Goal: Transaction & Acquisition: Purchase product/service

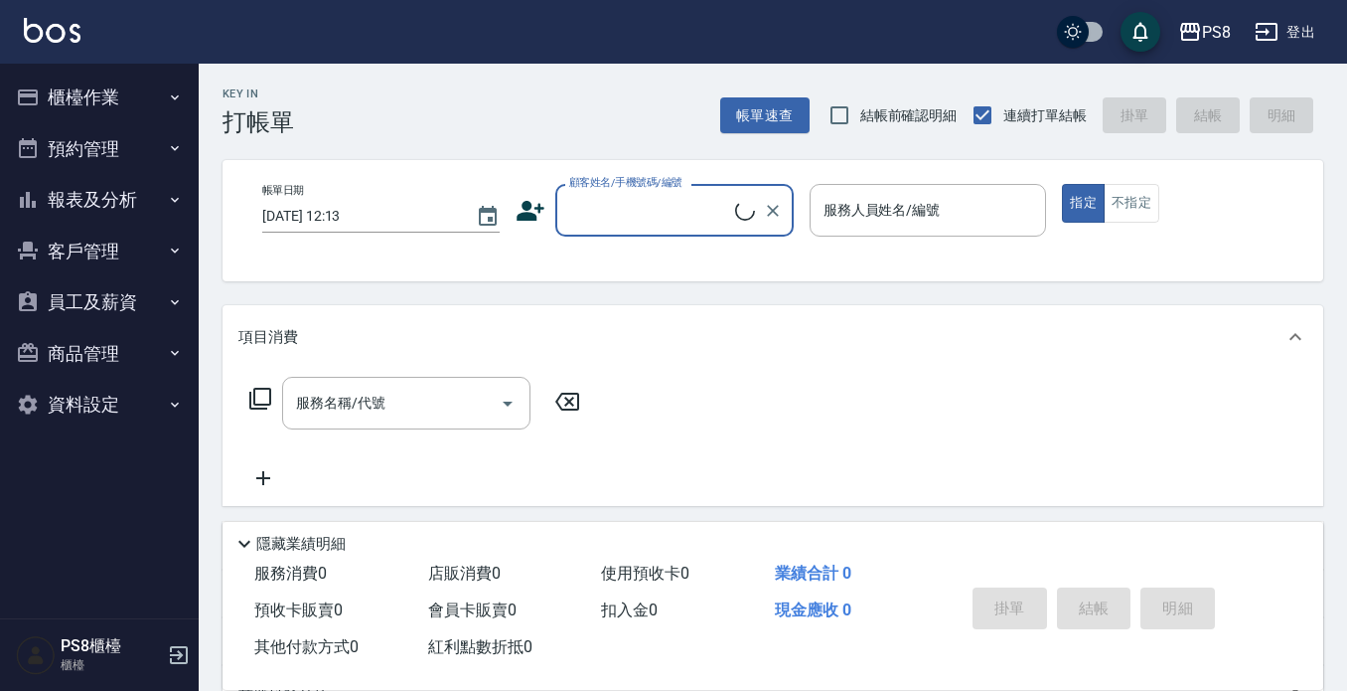
click at [96, 233] on button "客戶管理" at bounding box center [99, 252] width 183 height 52
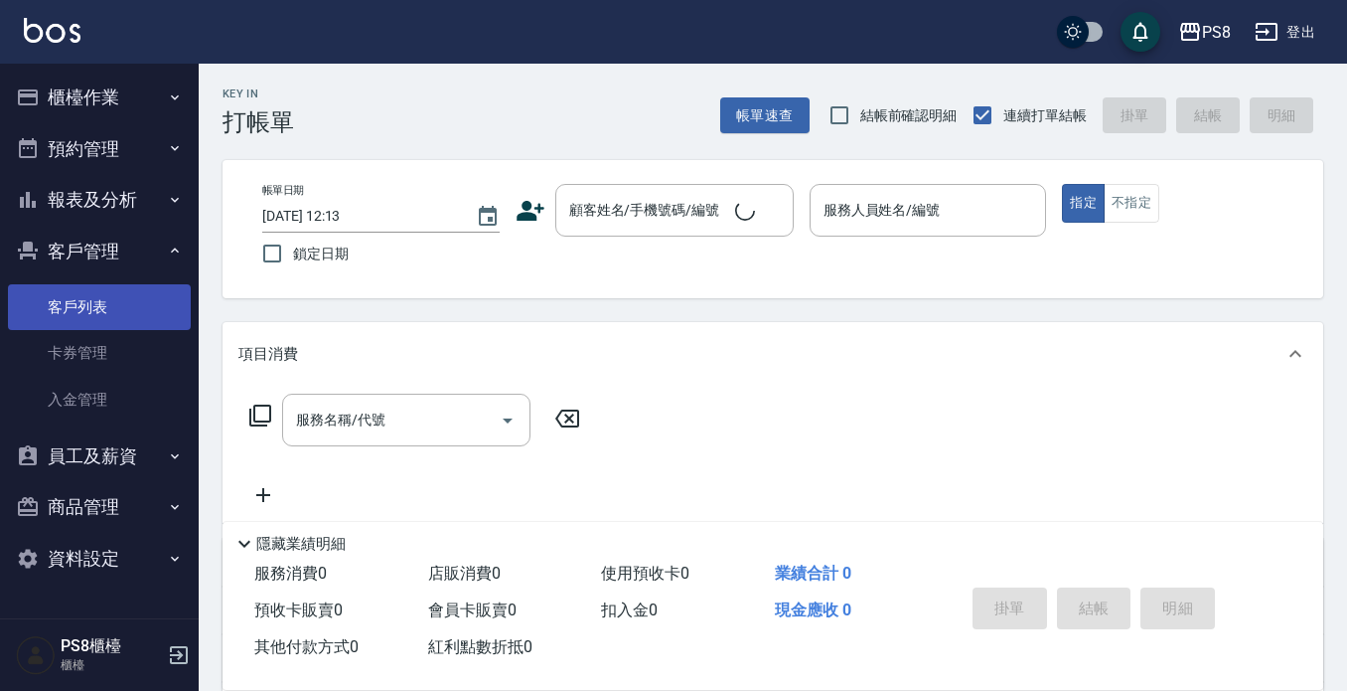
click at [75, 302] on link "客戶列表" at bounding box center [99, 307] width 183 height 46
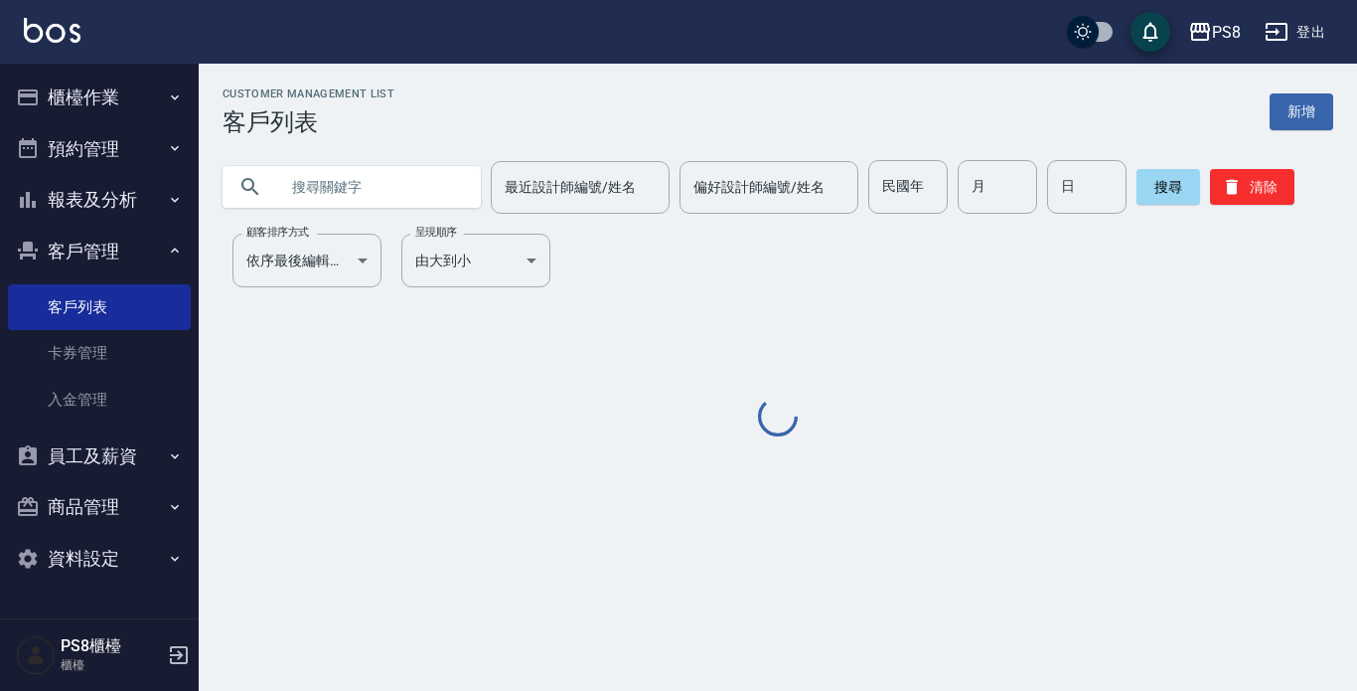
click at [366, 189] on input "text" at bounding box center [371, 187] width 187 height 54
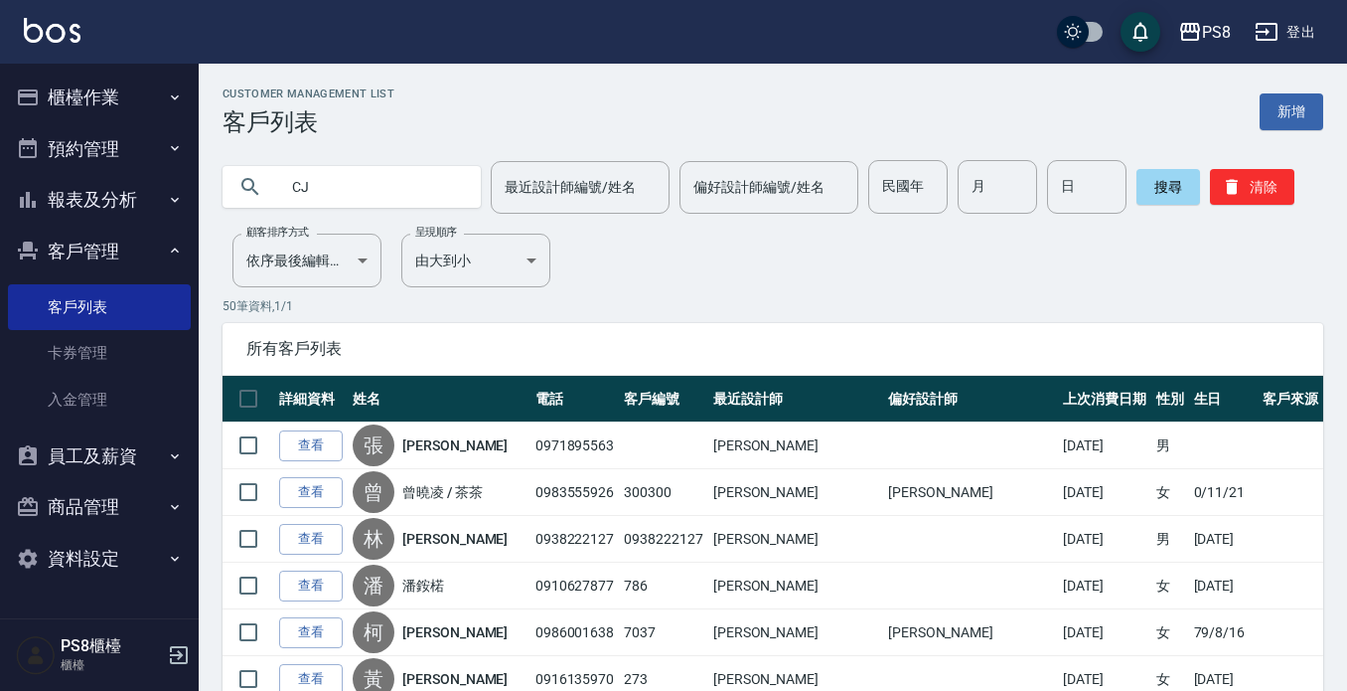
type input "C"
type input "N"
type input "ㄒ"
type input "[PERSON_NAME]"
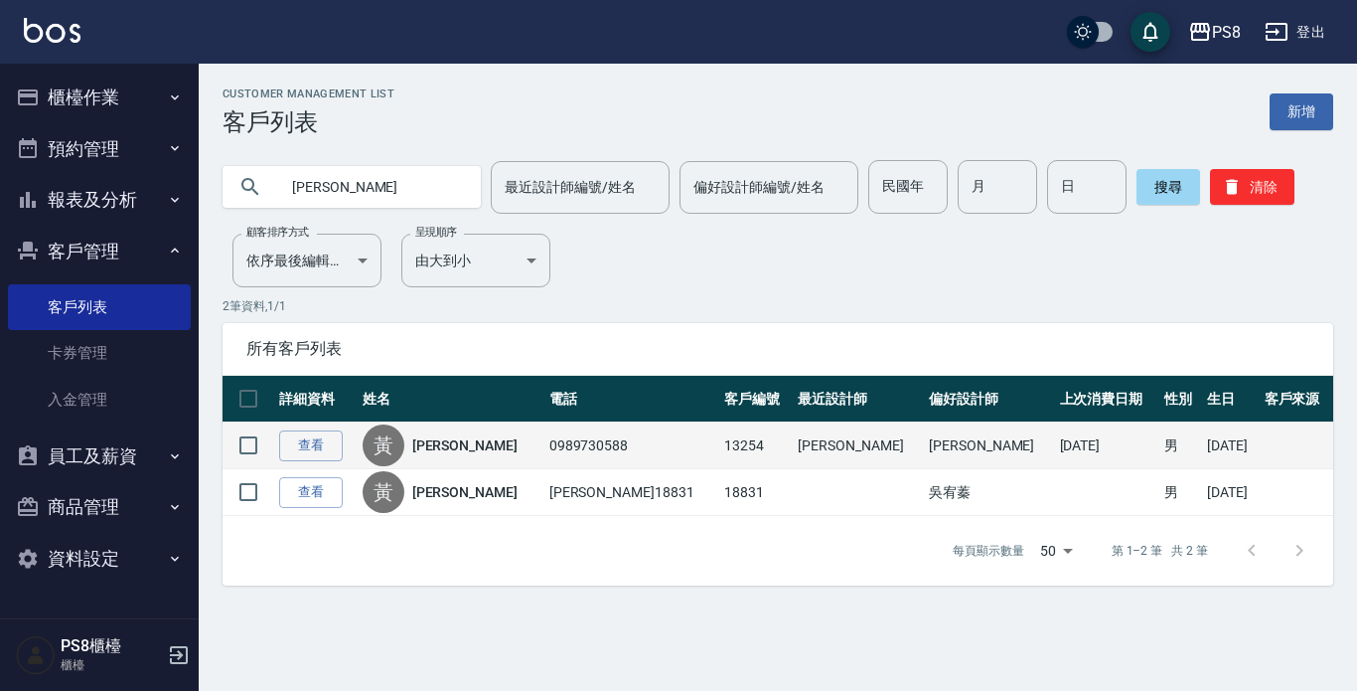
click at [469, 442] on link "[PERSON_NAME]" at bounding box center [464, 445] width 105 height 20
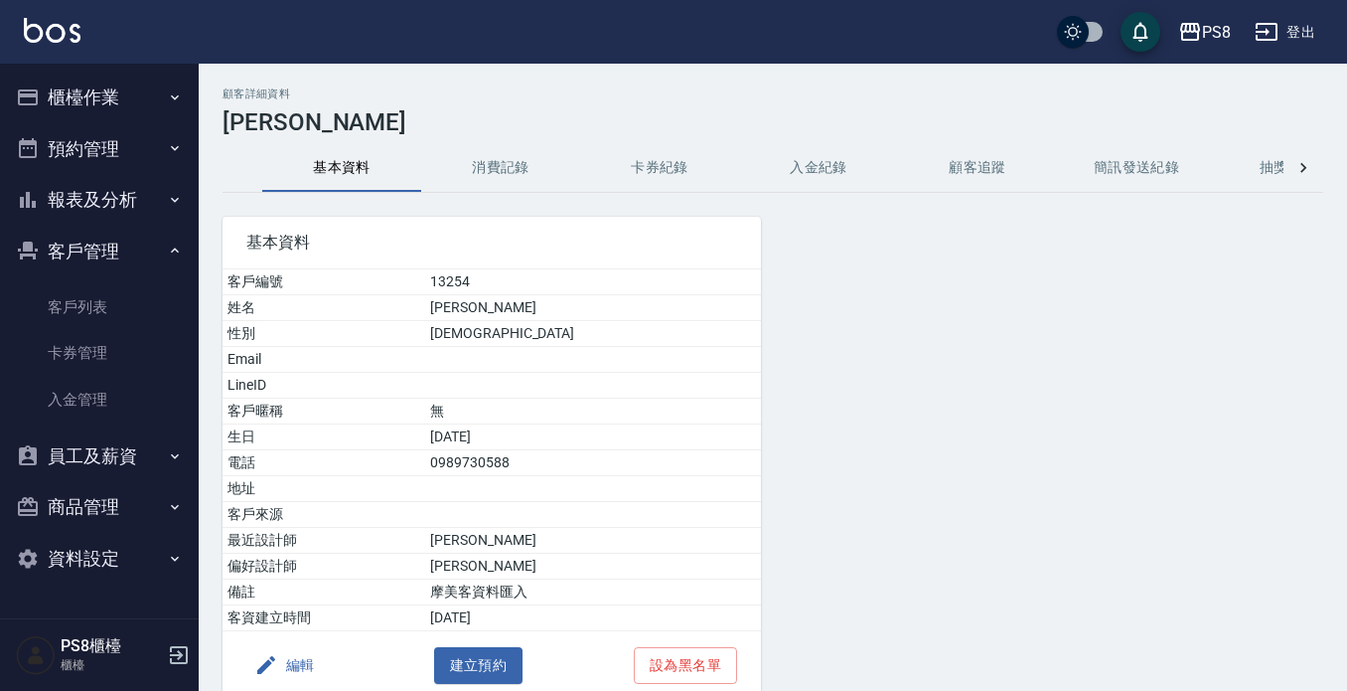
click at [512, 171] on button "消費記錄" at bounding box center [500, 168] width 159 height 48
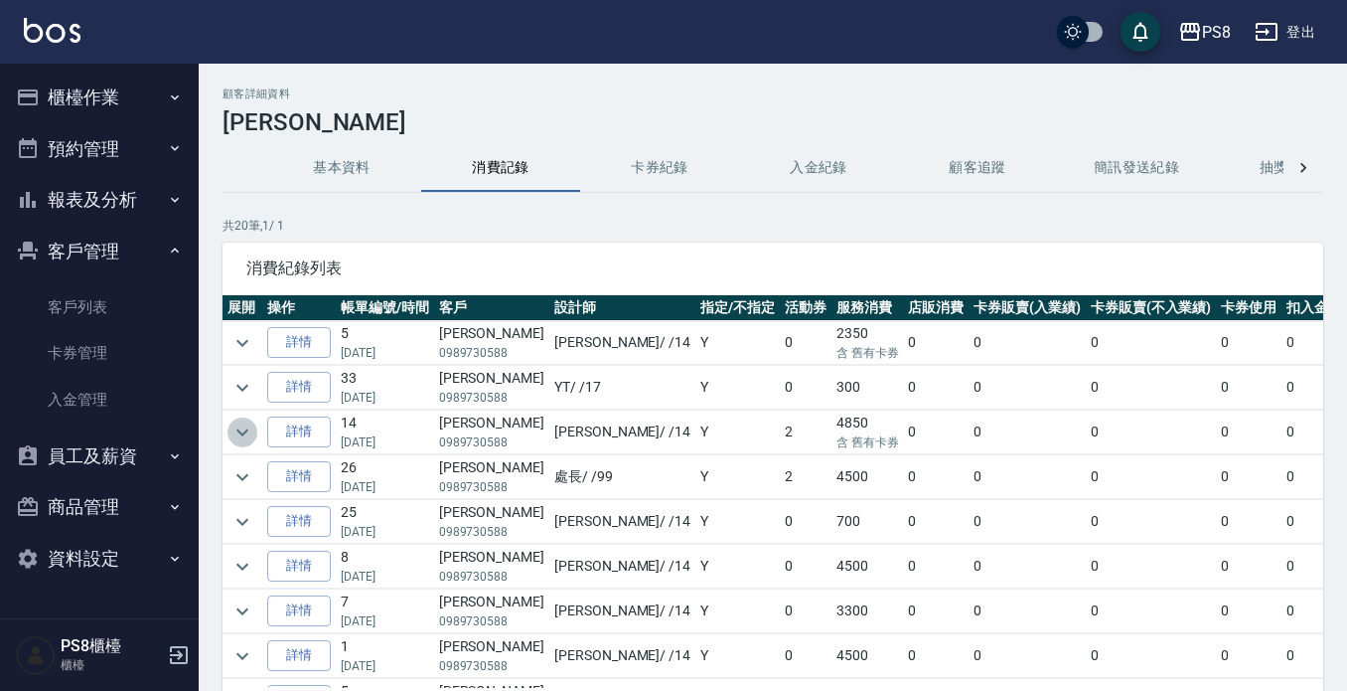
click at [234, 427] on icon "expand row" at bounding box center [243, 432] width 24 height 24
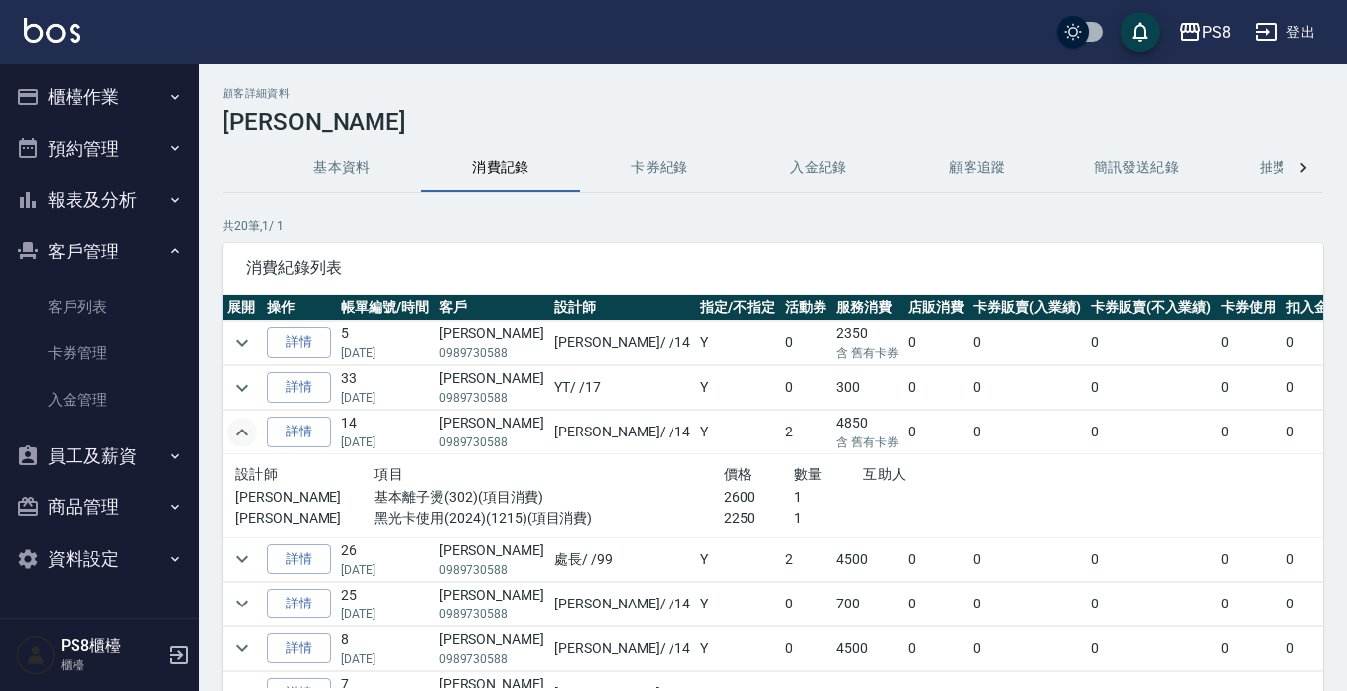
click at [234, 427] on icon "expand row" at bounding box center [243, 432] width 24 height 24
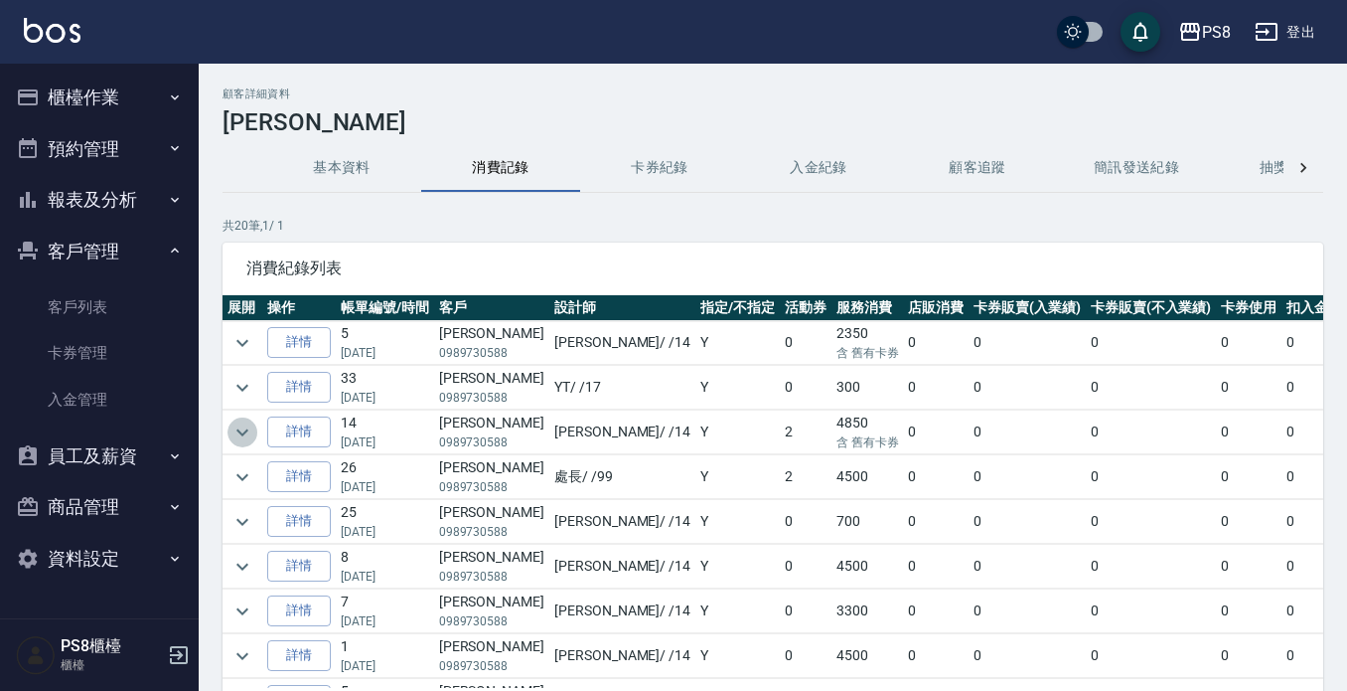
click at [234, 427] on icon "expand row" at bounding box center [243, 432] width 24 height 24
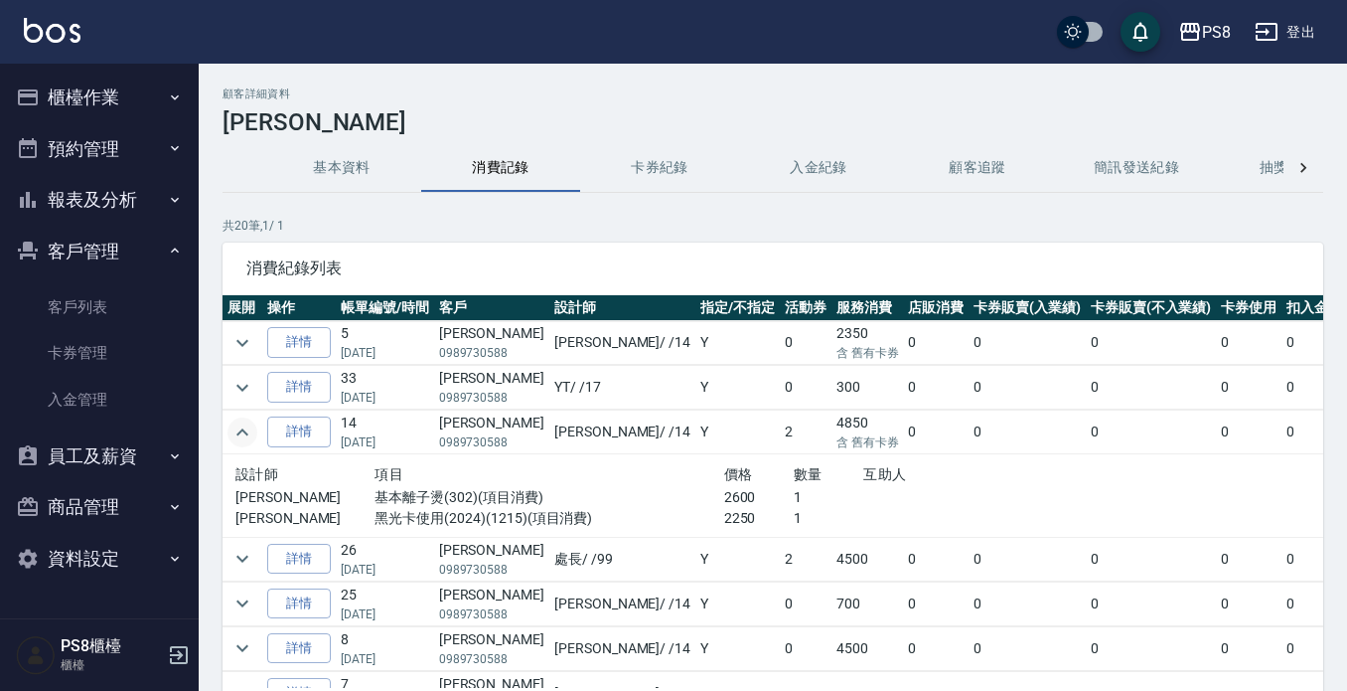
click at [234, 427] on icon "expand row" at bounding box center [243, 432] width 24 height 24
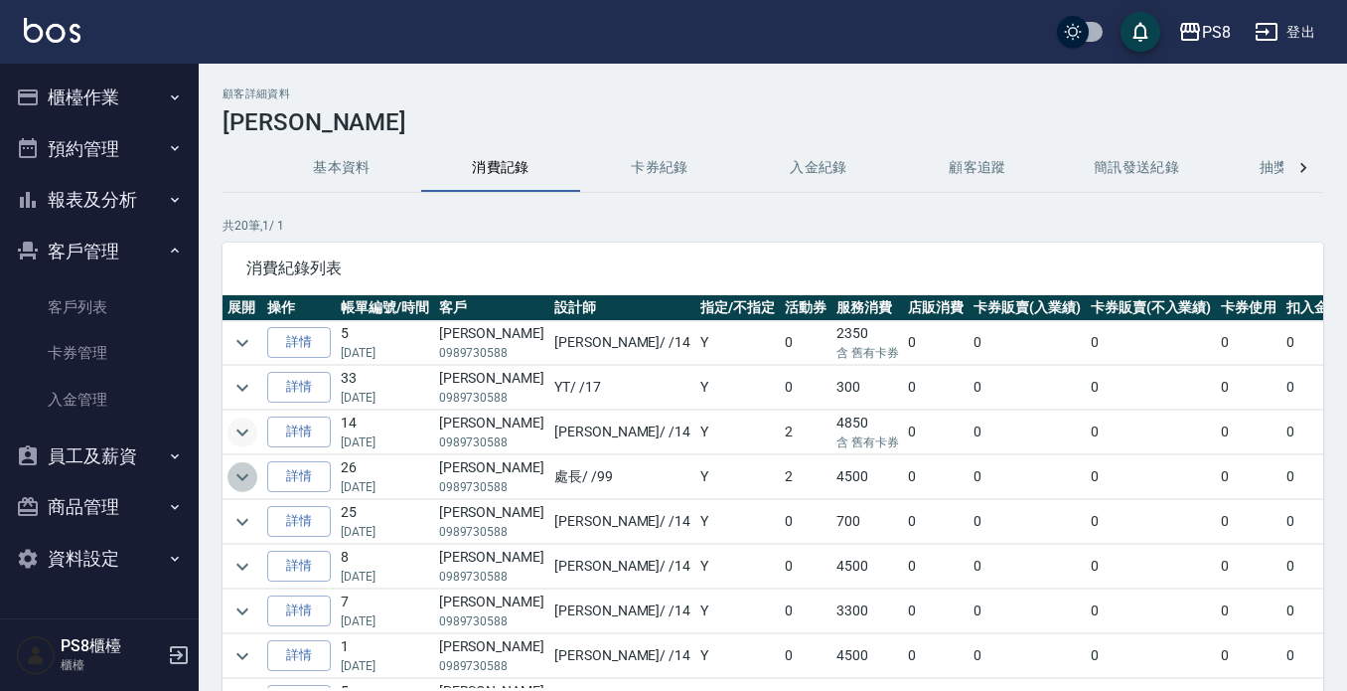
click at [246, 465] on icon "expand row" at bounding box center [243, 477] width 24 height 24
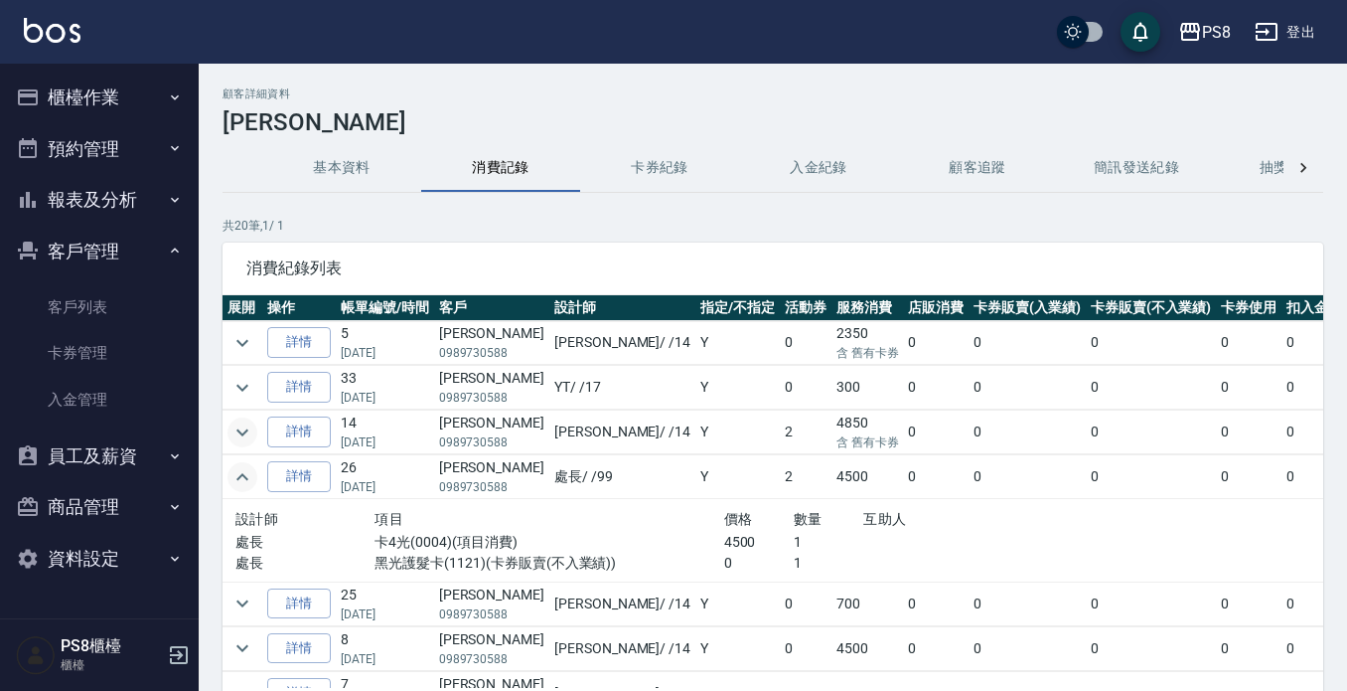
click at [248, 469] on icon "expand row" at bounding box center [243, 477] width 24 height 24
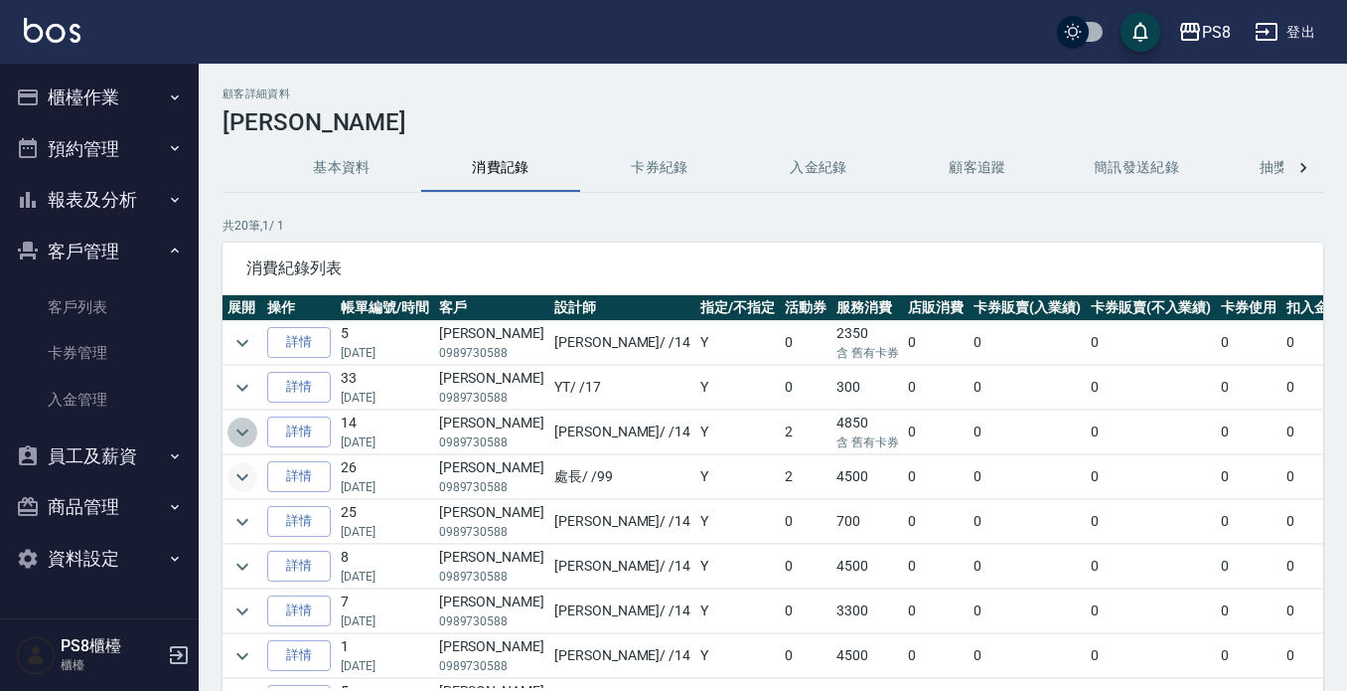
click at [244, 427] on icon "expand row" at bounding box center [243, 432] width 24 height 24
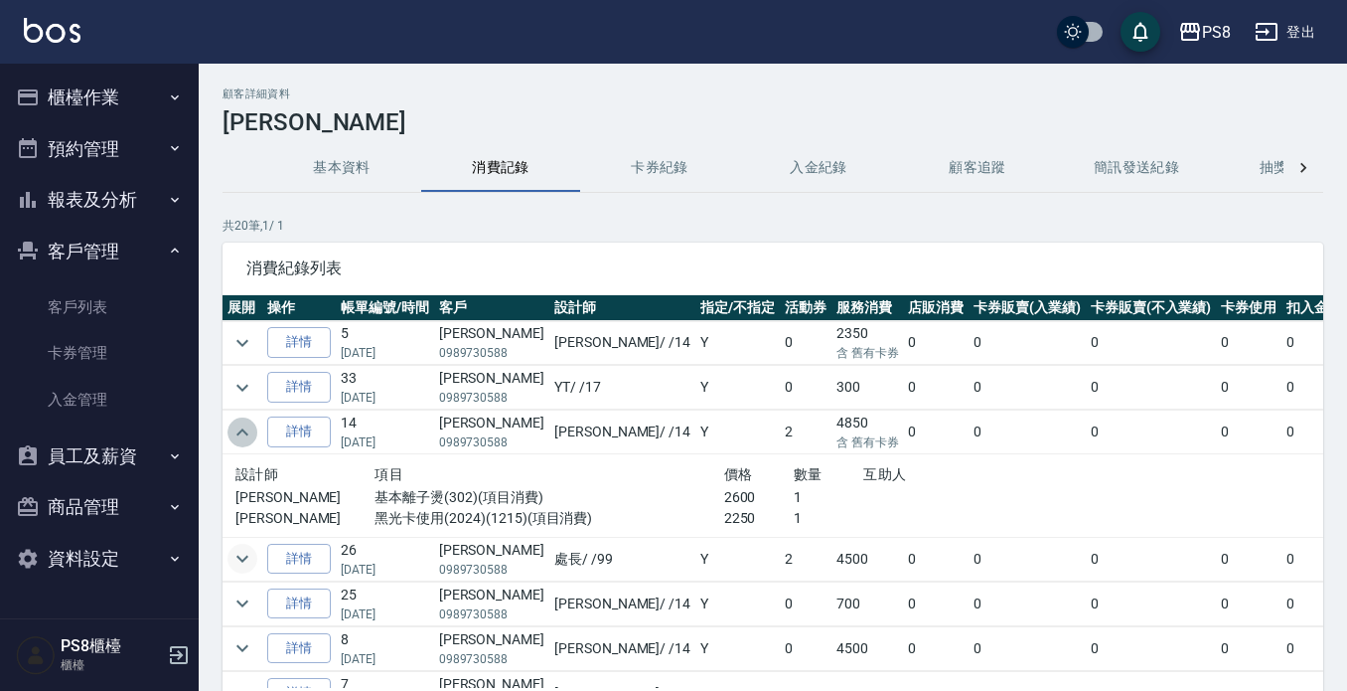
click at [244, 427] on icon "expand row" at bounding box center [243, 432] width 24 height 24
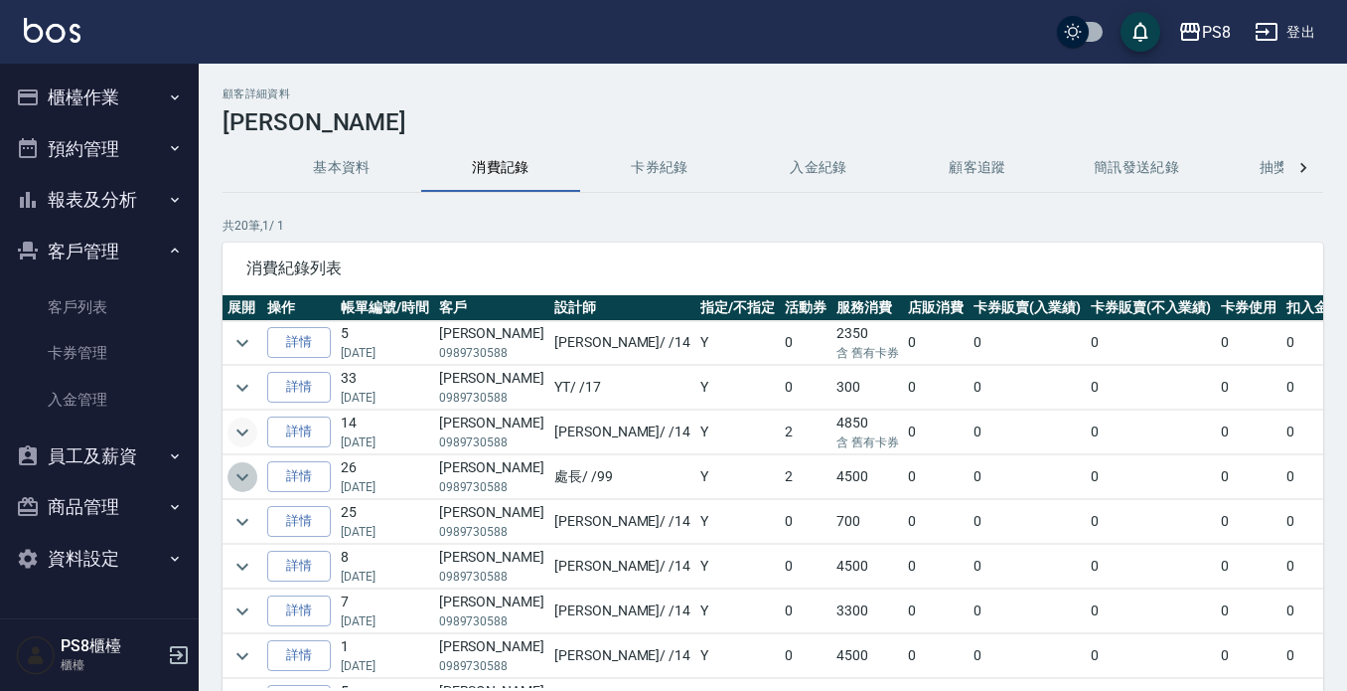
click at [244, 488] on icon "expand row" at bounding box center [243, 477] width 24 height 24
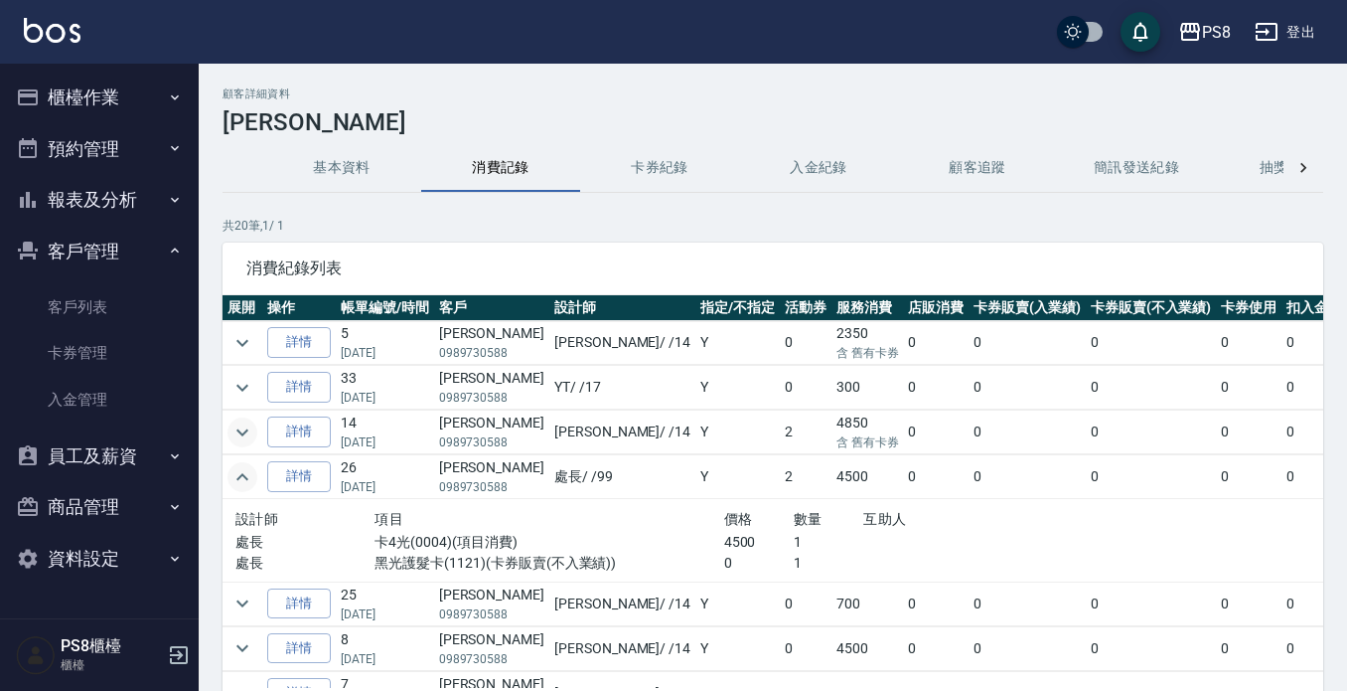
click at [244, 488] on icon "expand row" at bounding box center [243, 477] width 24 height 24
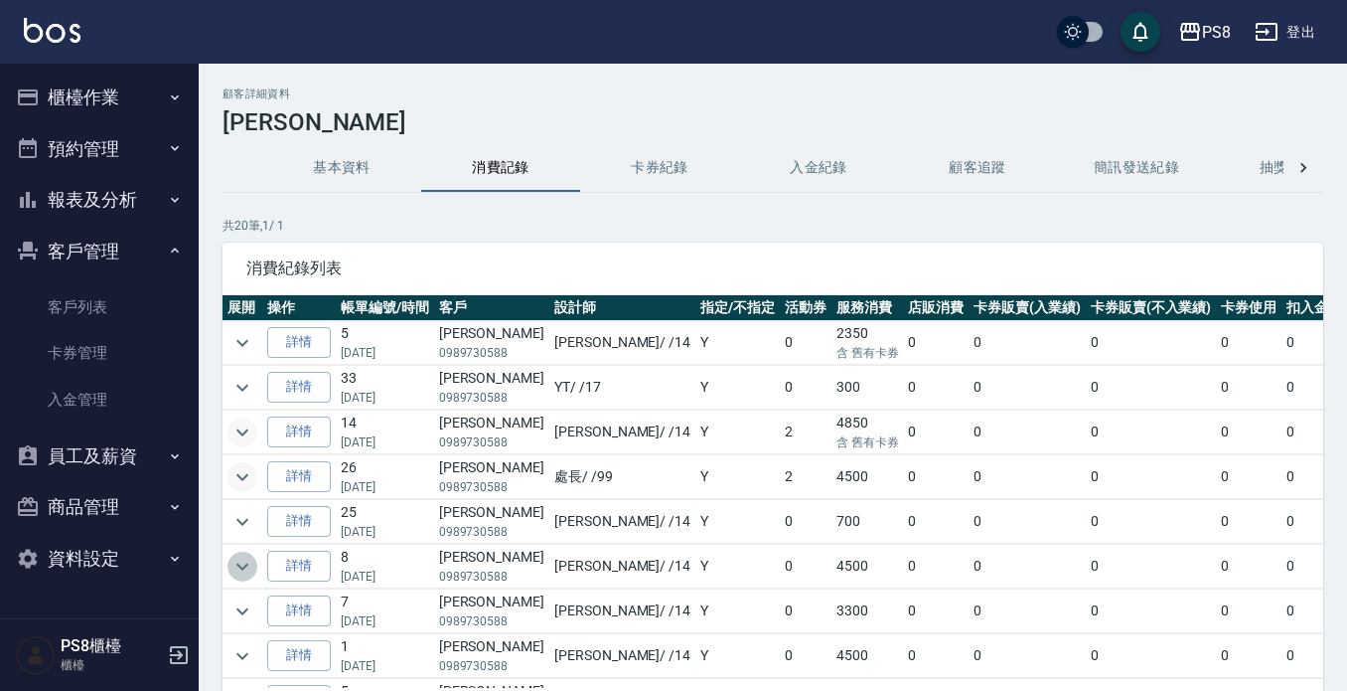
click at [235, 560] on icon "expand row" at bounding box center [243, 566] width 24 height 24
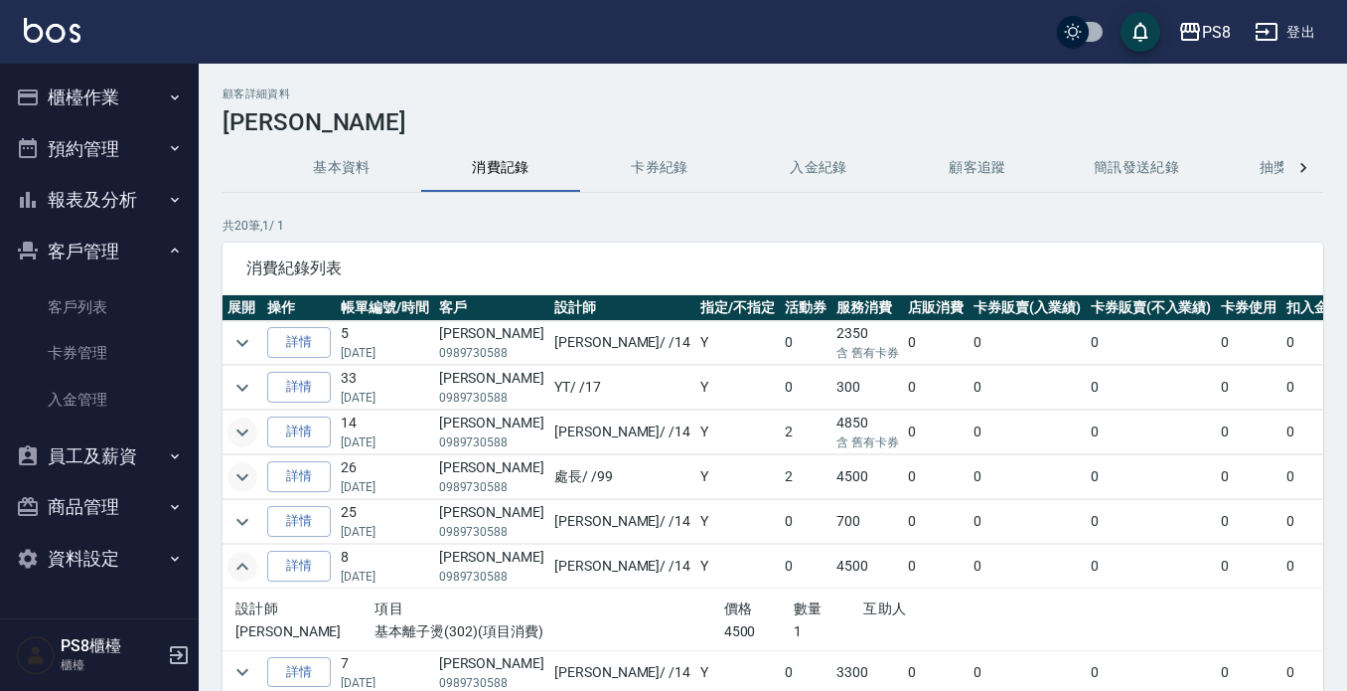
scroll to position [99, 0]
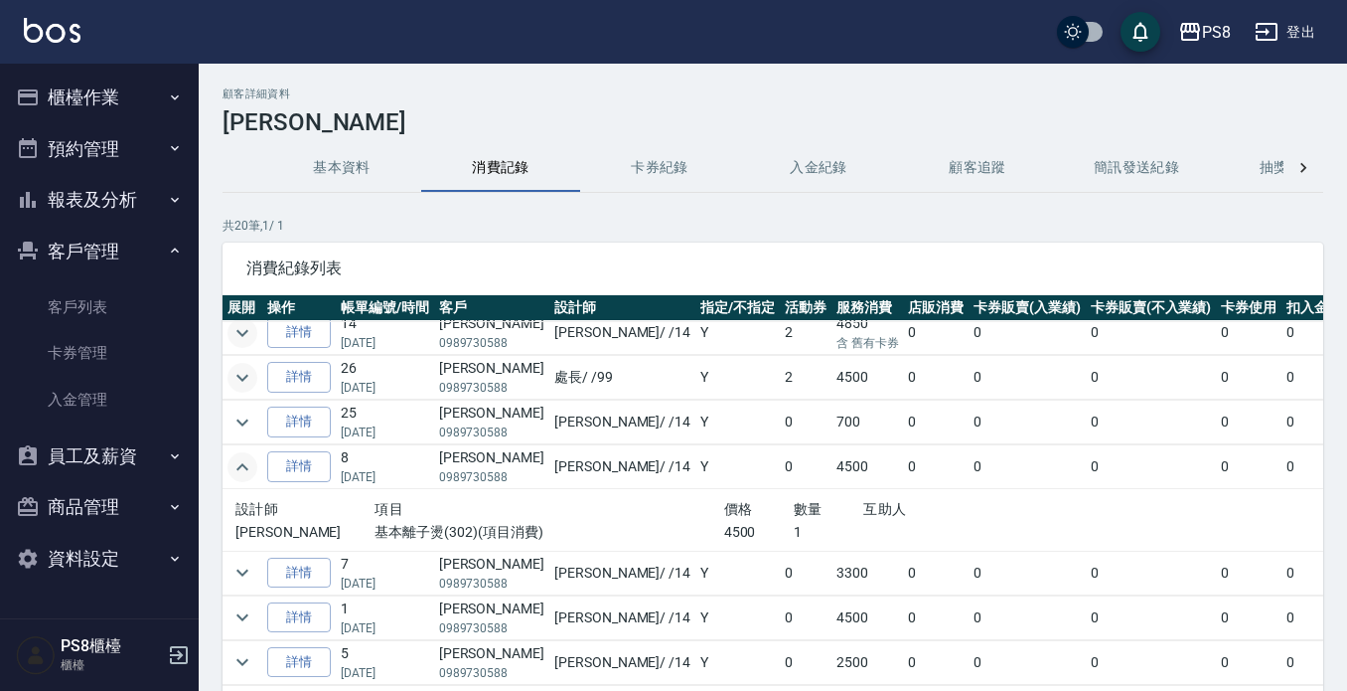
click at [248, 469] on icon "expand row" at bounding box center [243, 467] width 24 height 24
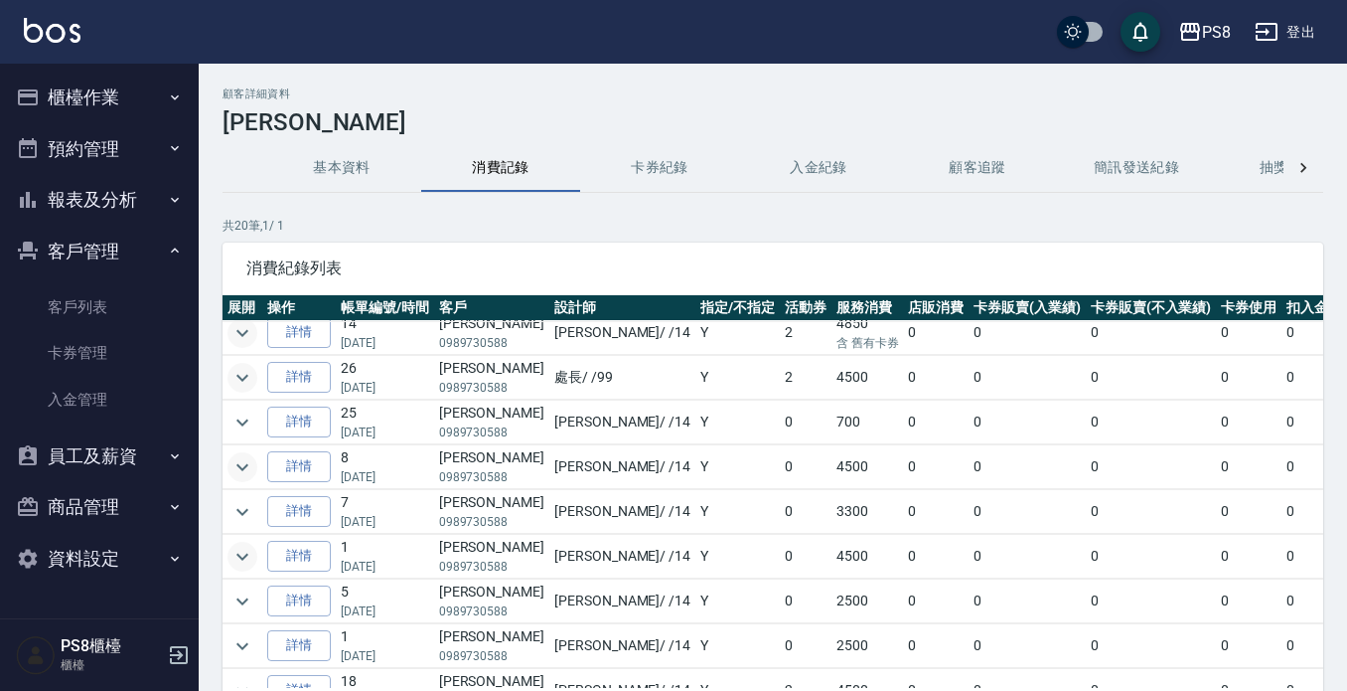
click at [247, 546] on icon "expand row" at bounding box center [243, 557] width 24 height 24
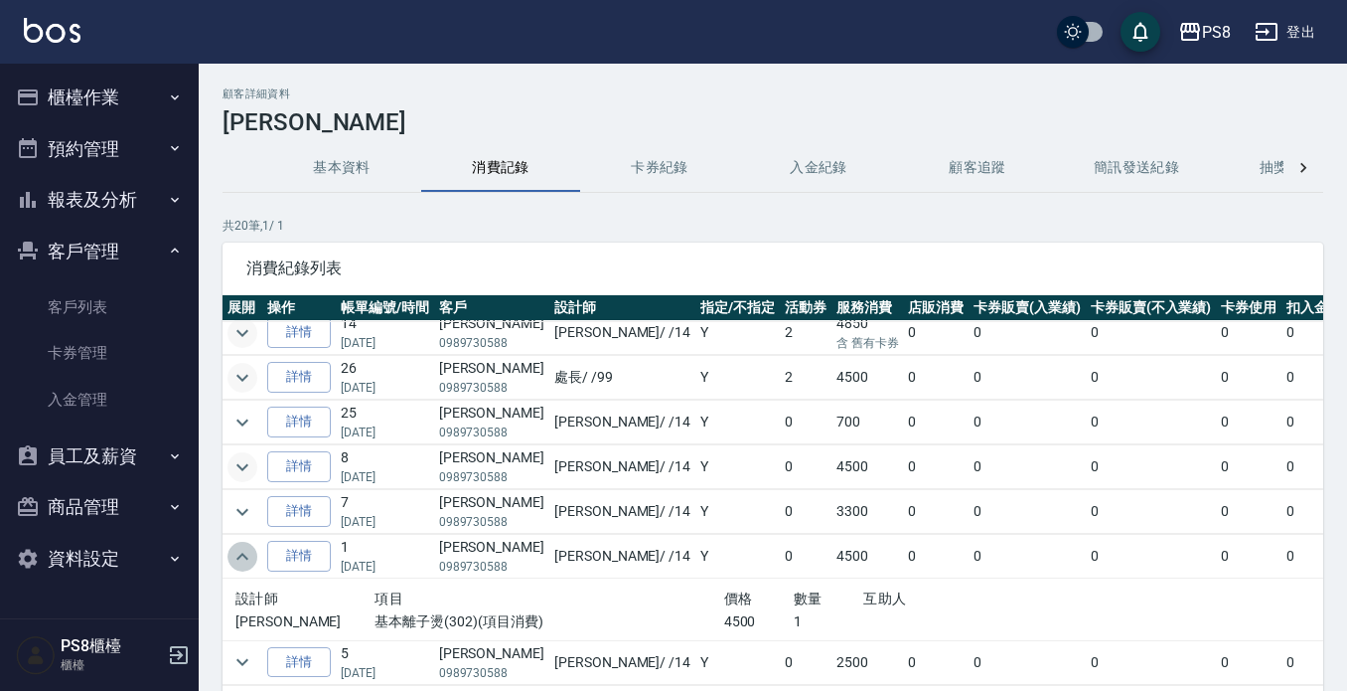
click at [247, 546] on icon "expand row" at bounding box center [243, 557] width 24 height 24
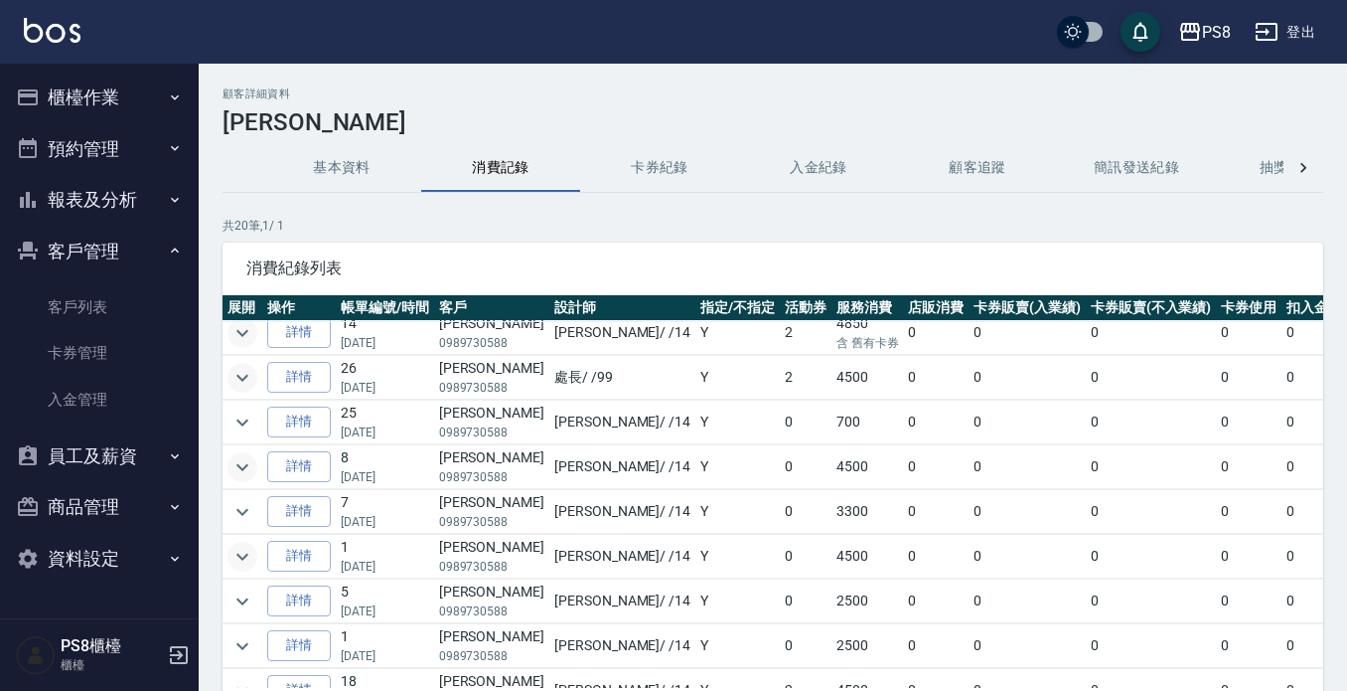
scroll to position [199, 0]
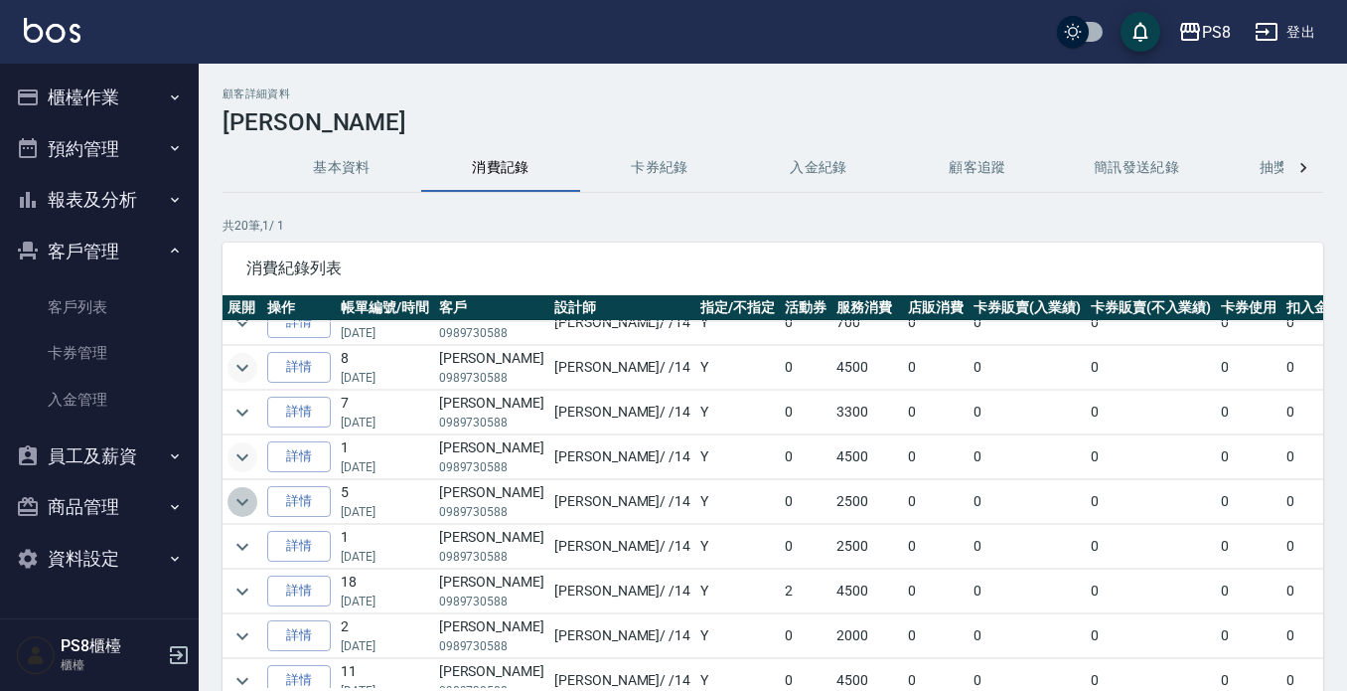
click at [245, 492] on icon "expand row" at bounding box center [243, 502] width 24 height 24
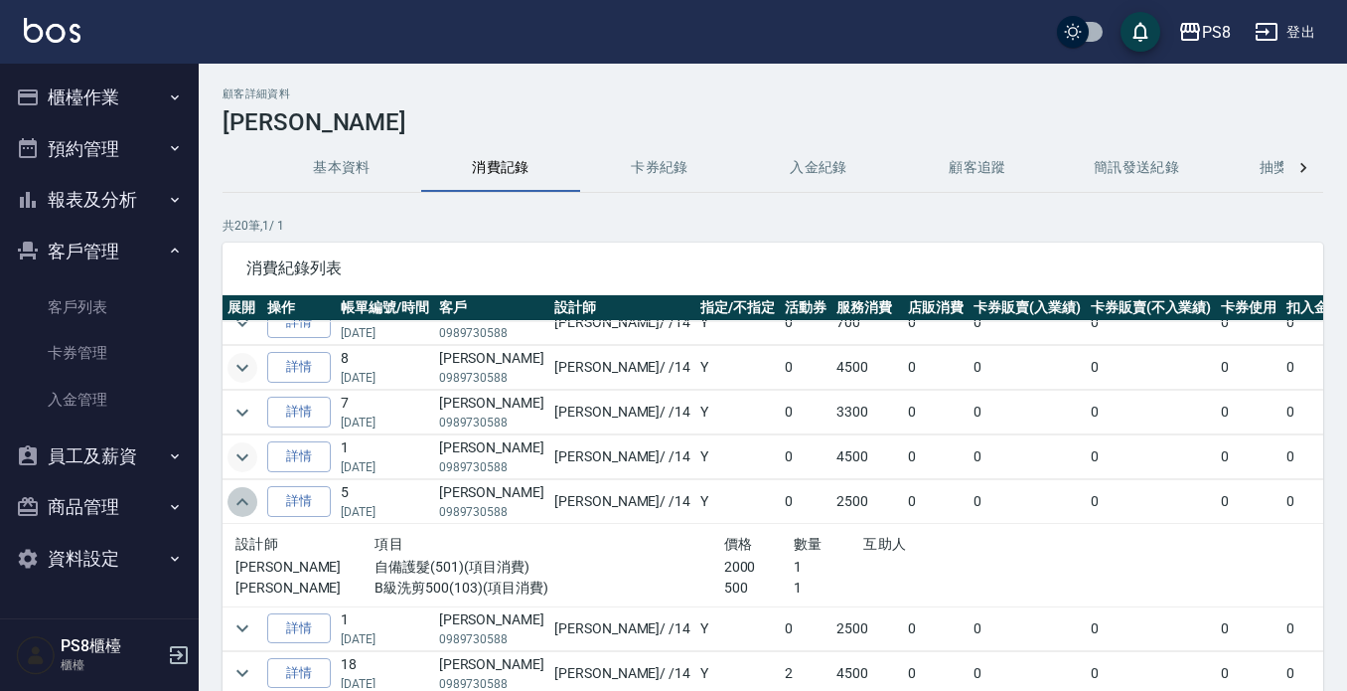
click at [246, 492] on icon "expand row" at bounding box center [243, 502] width 24 height 24
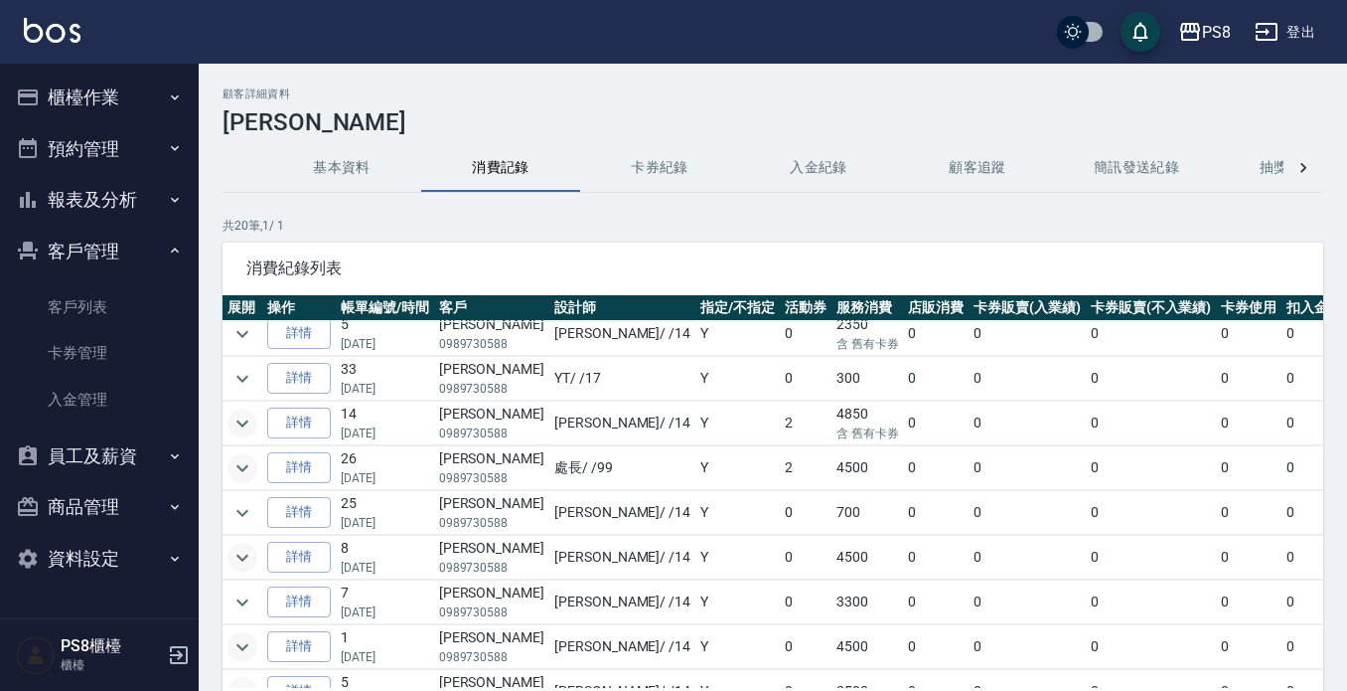
scroll to position [0, 0]
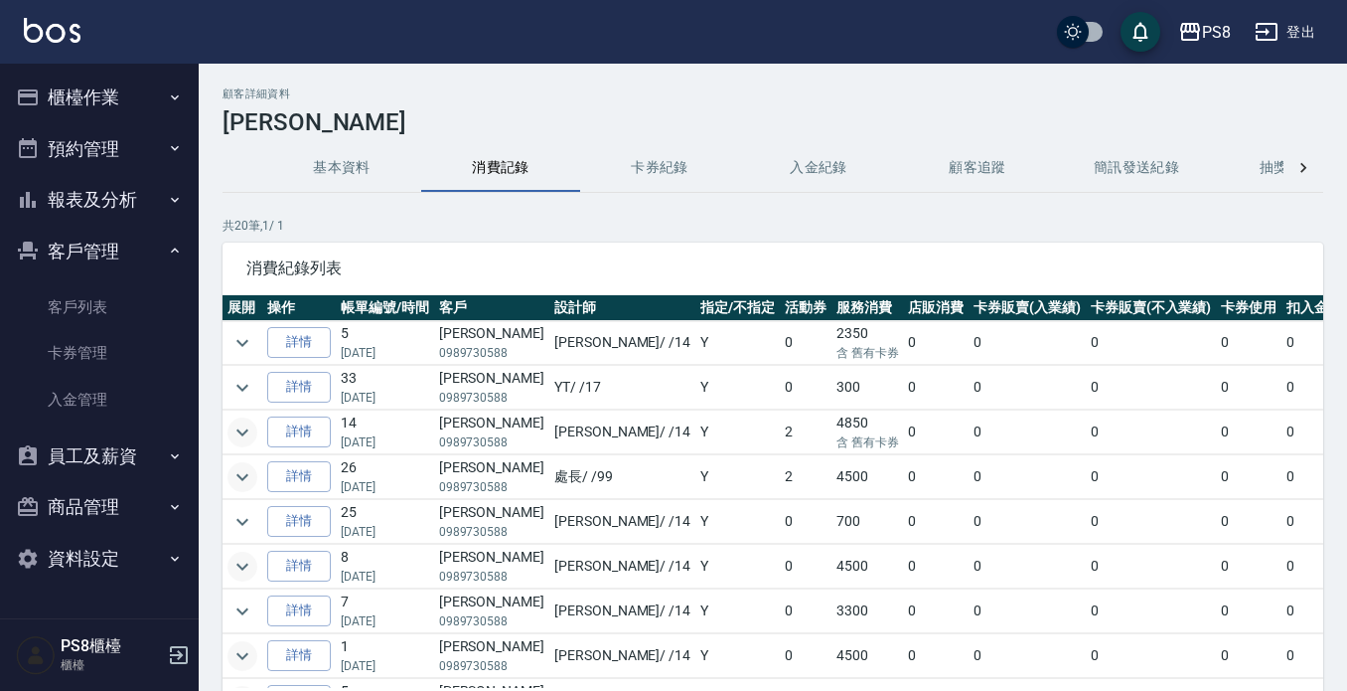
click at [246, 442] on icon "expand row" at bounding box center [243, 432] width 24 height 24
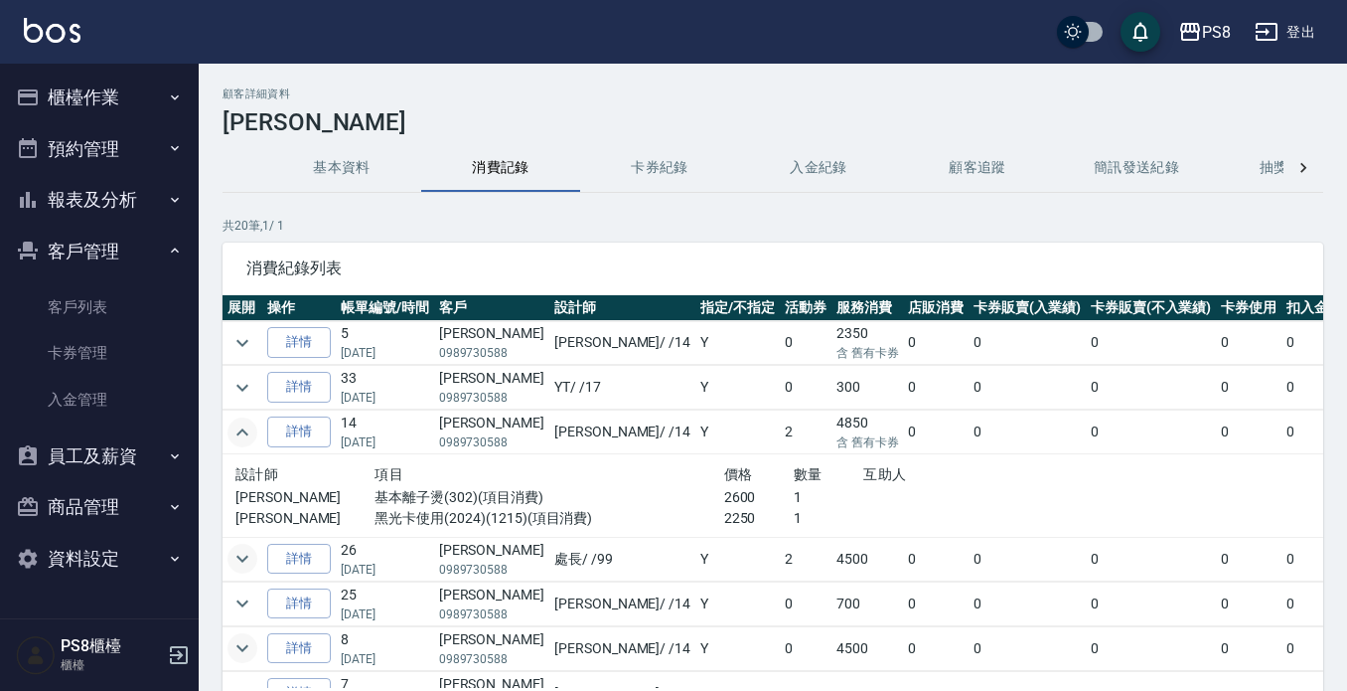
click at [245, 434] on icon "expand row" at bounding box center [243, 432] width 24 height 24
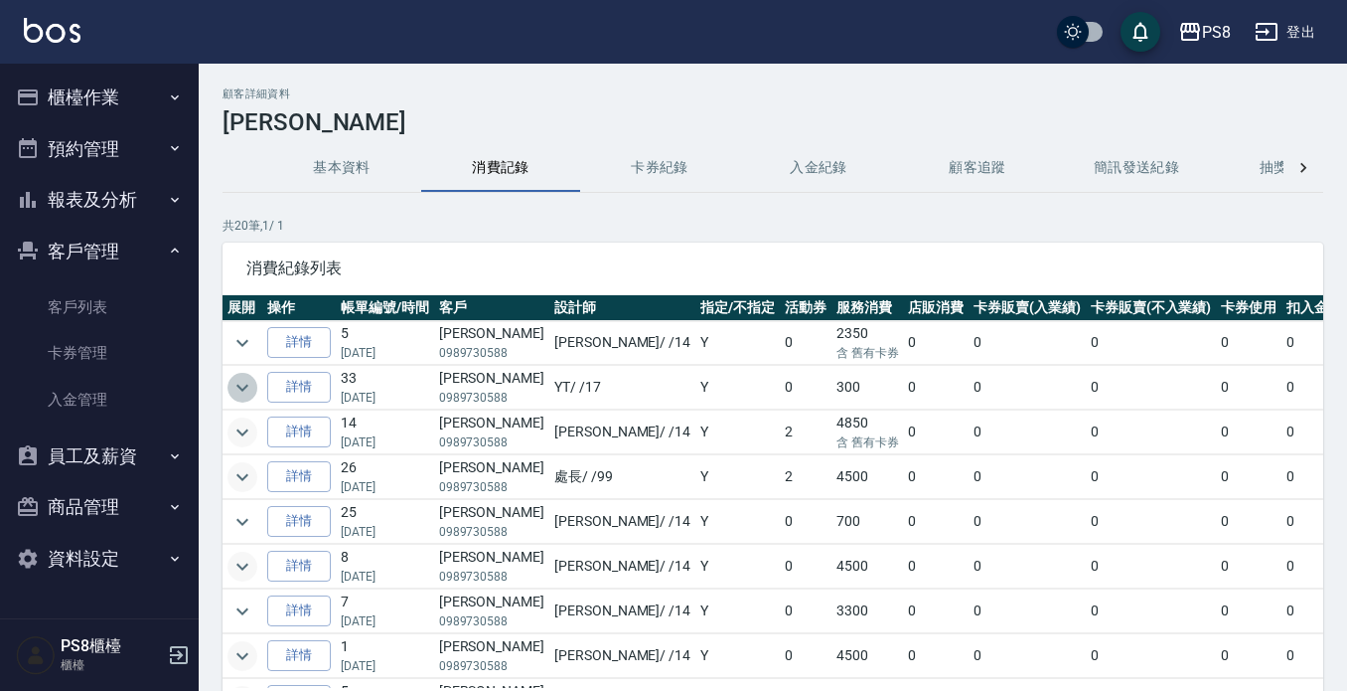
click at [245, 393] on icon "expand row" at bounding box center [243, 388] width 24 height 24
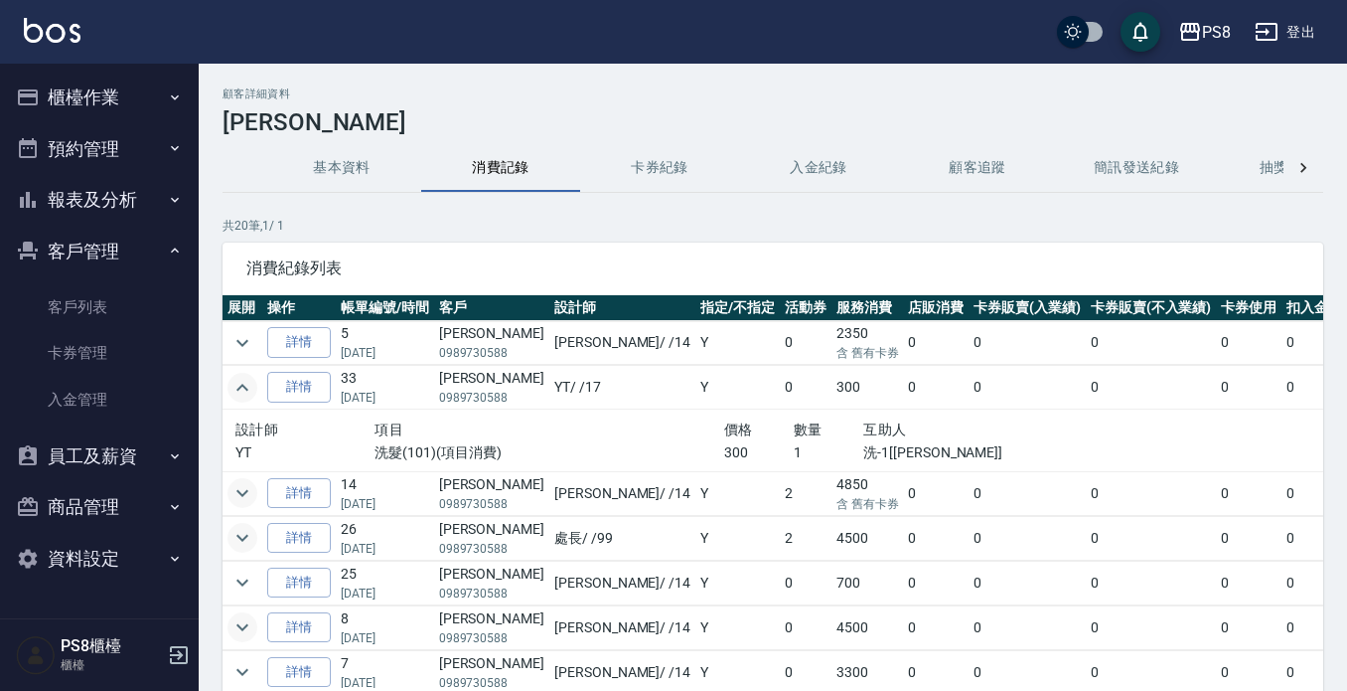
click at [245, 393] on icon "expand row" at bounding box center [243, 388] width 24 height 24
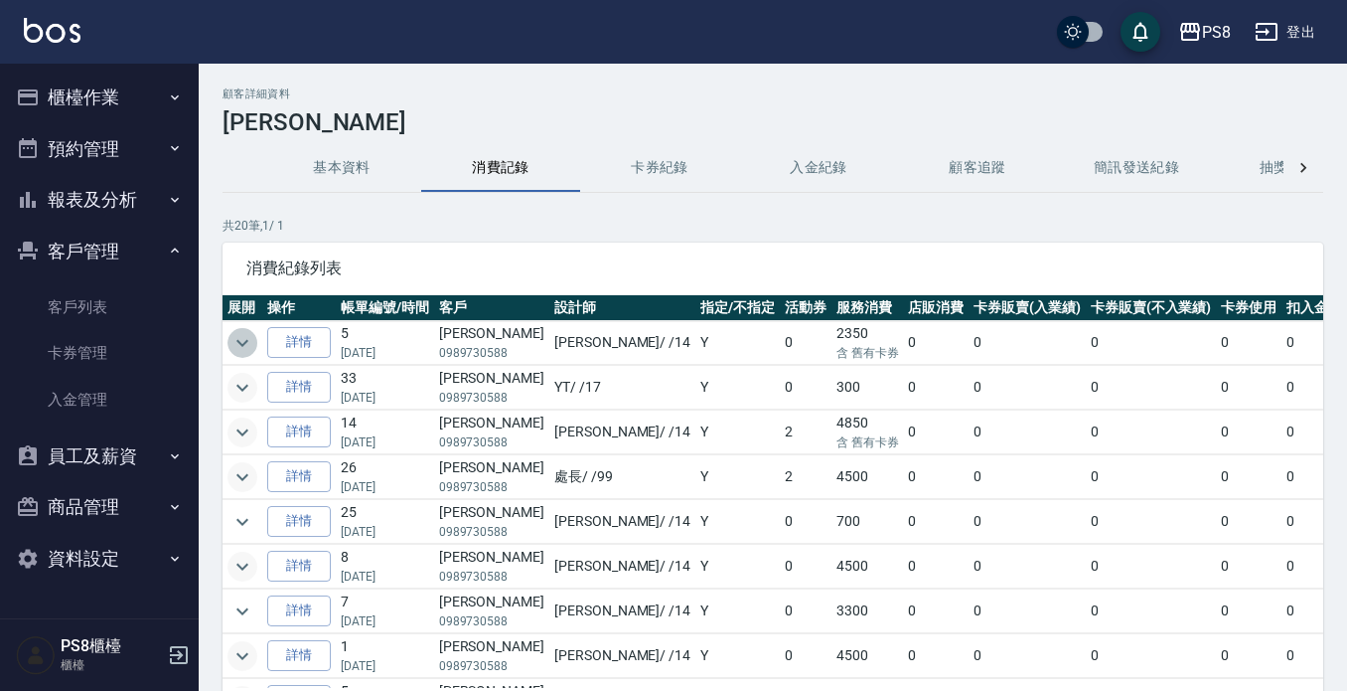
click at [239, 336] on icon "expand row" at bounding box center [243, 343] width 24 height 24
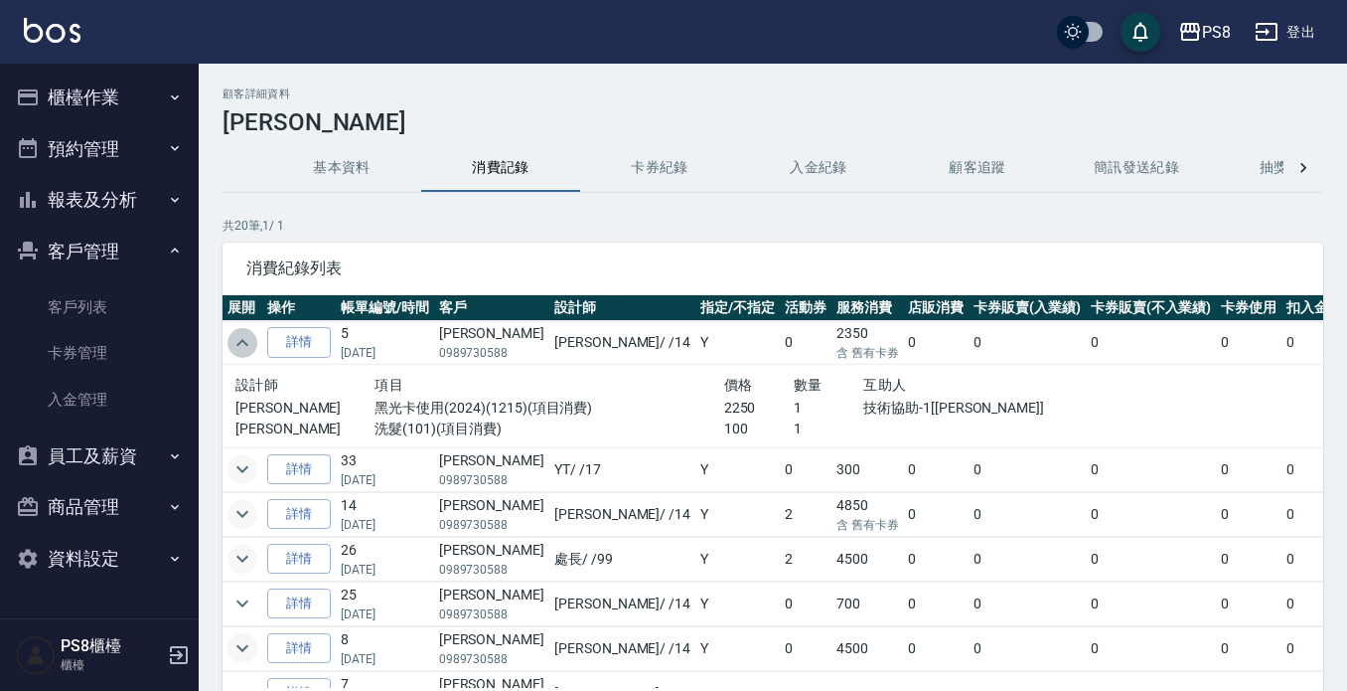
click at [239, 336] on icon "expand row" at bounding box center [243, 343] width 24 height 24
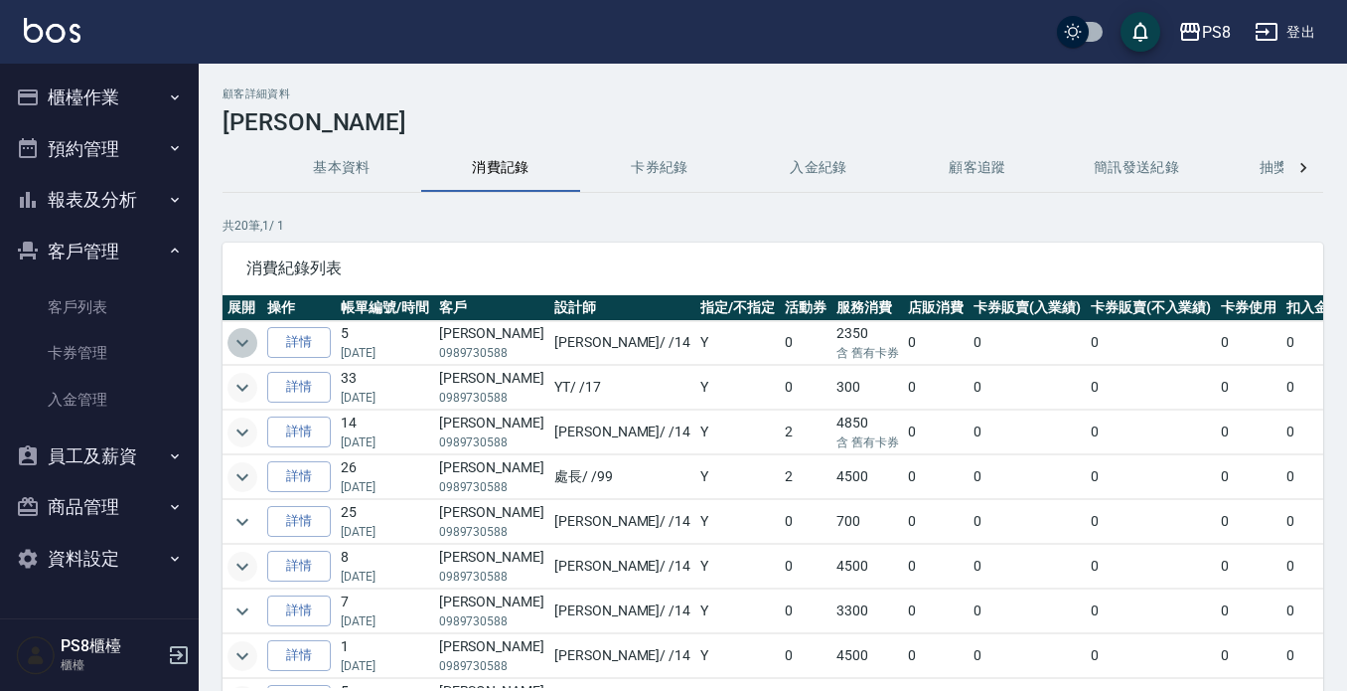
click at [239, 336] on icon "expand row" at bounding box center [243, 343] width 24 height 24
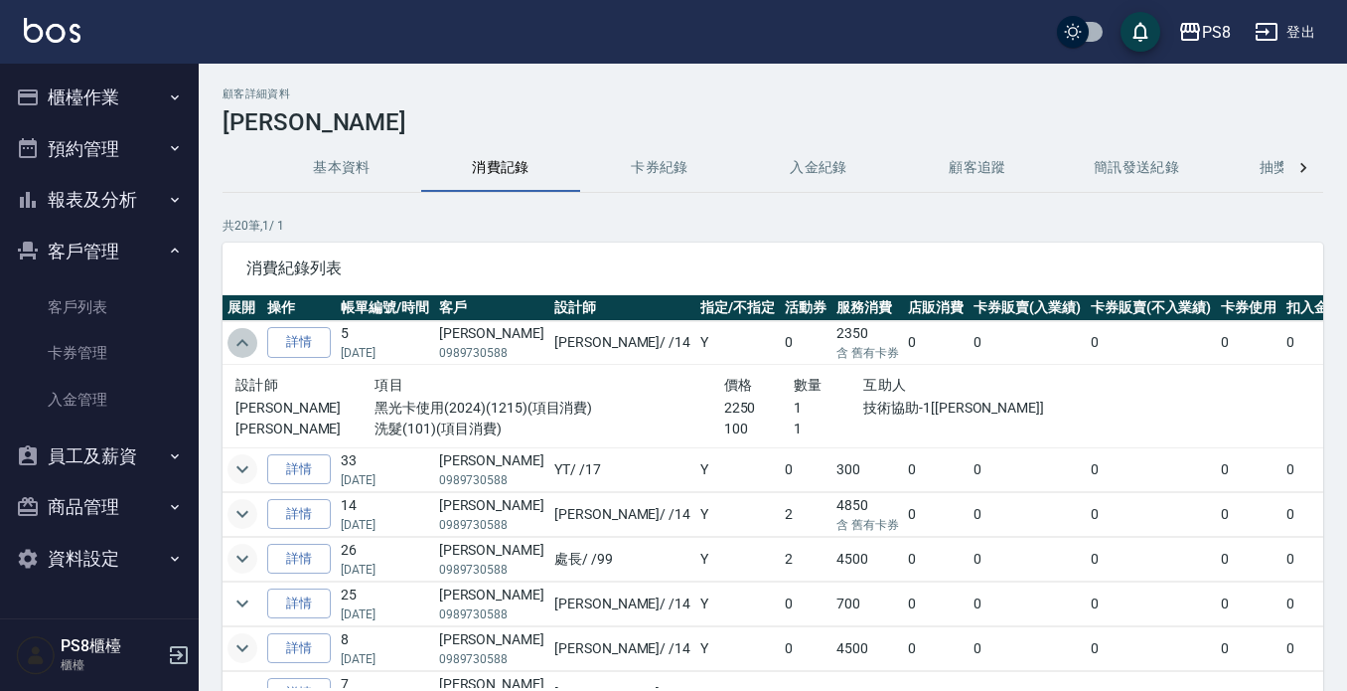
click at [239, 336] on icon "expand row" at bounding box center [243, 343] width 24 height 24
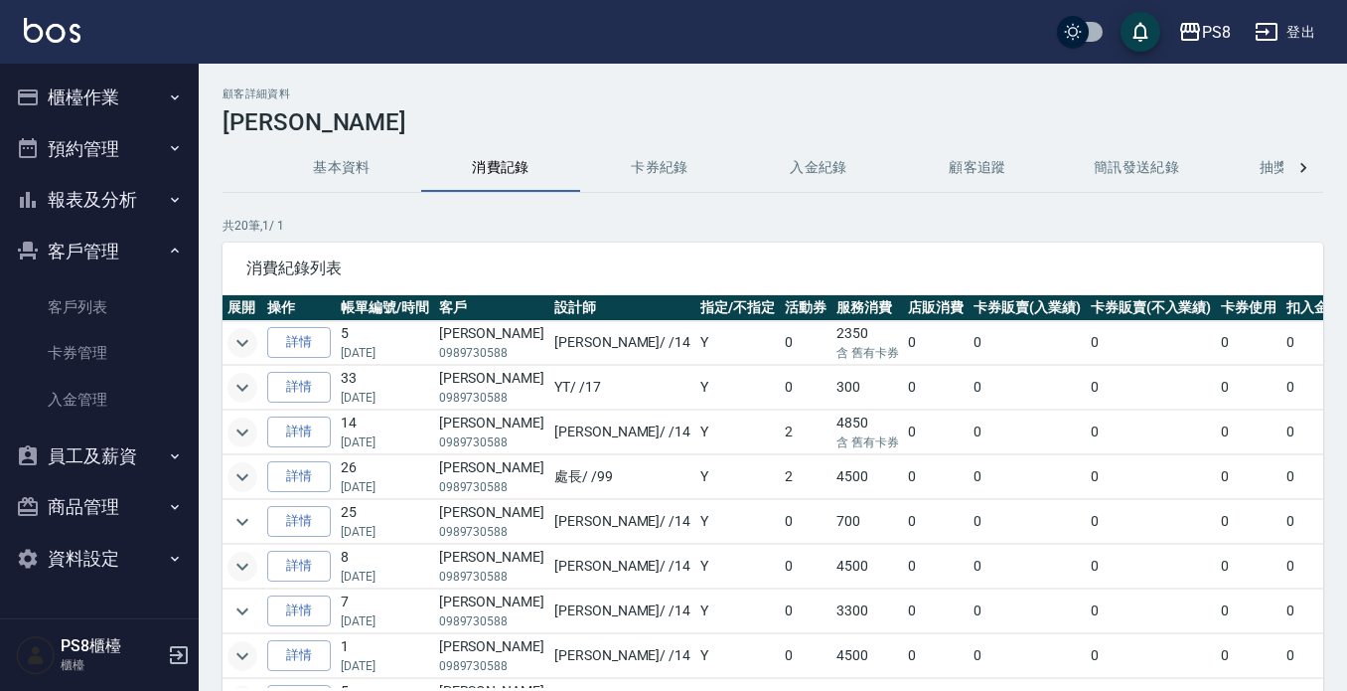
click at [168, 101] on icon "button" at bounding box center [175, 97] width 16 height 16
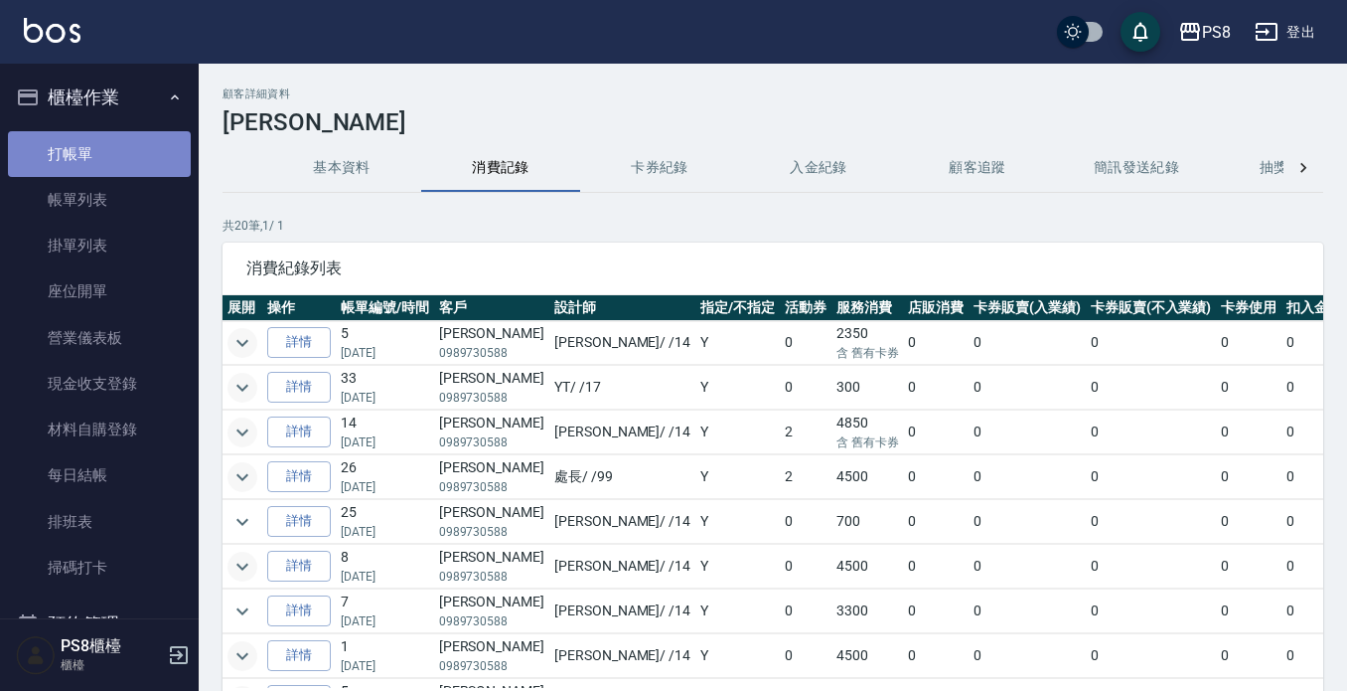
click at [135, 156] on link "打帳單" at bounding box center [99, 154] width 183 height 46
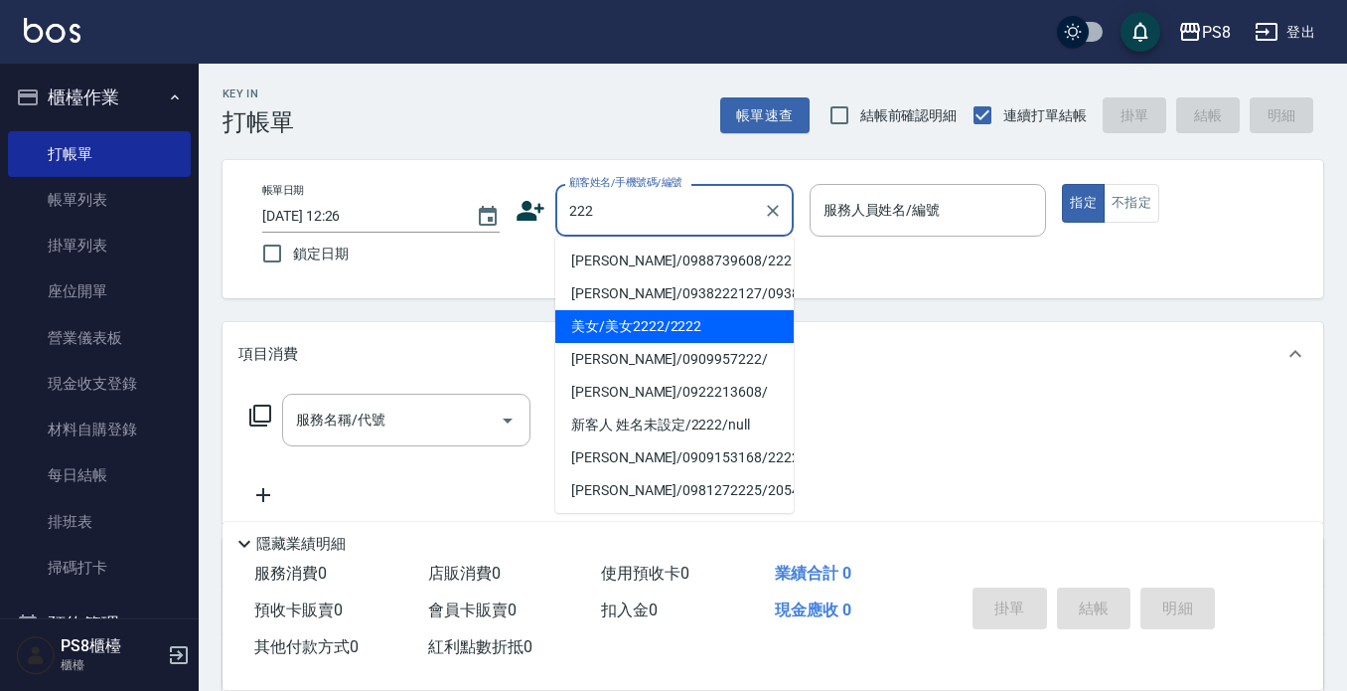
click at [614, 343] on li "美女/美女2222/2222" at bounding box center [674, 326] width 238 height 33
type input "美女/美女2222/2222"
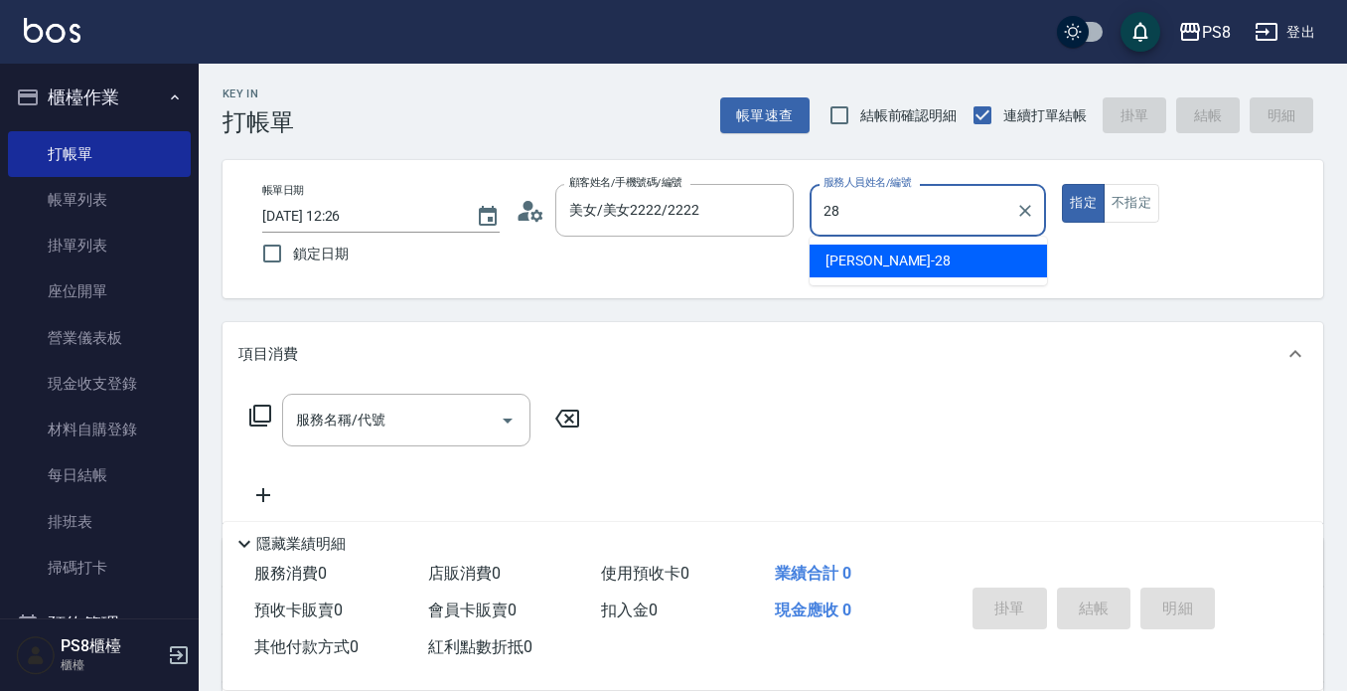
type input "[PERSON_NAME]-28"
type button "true"
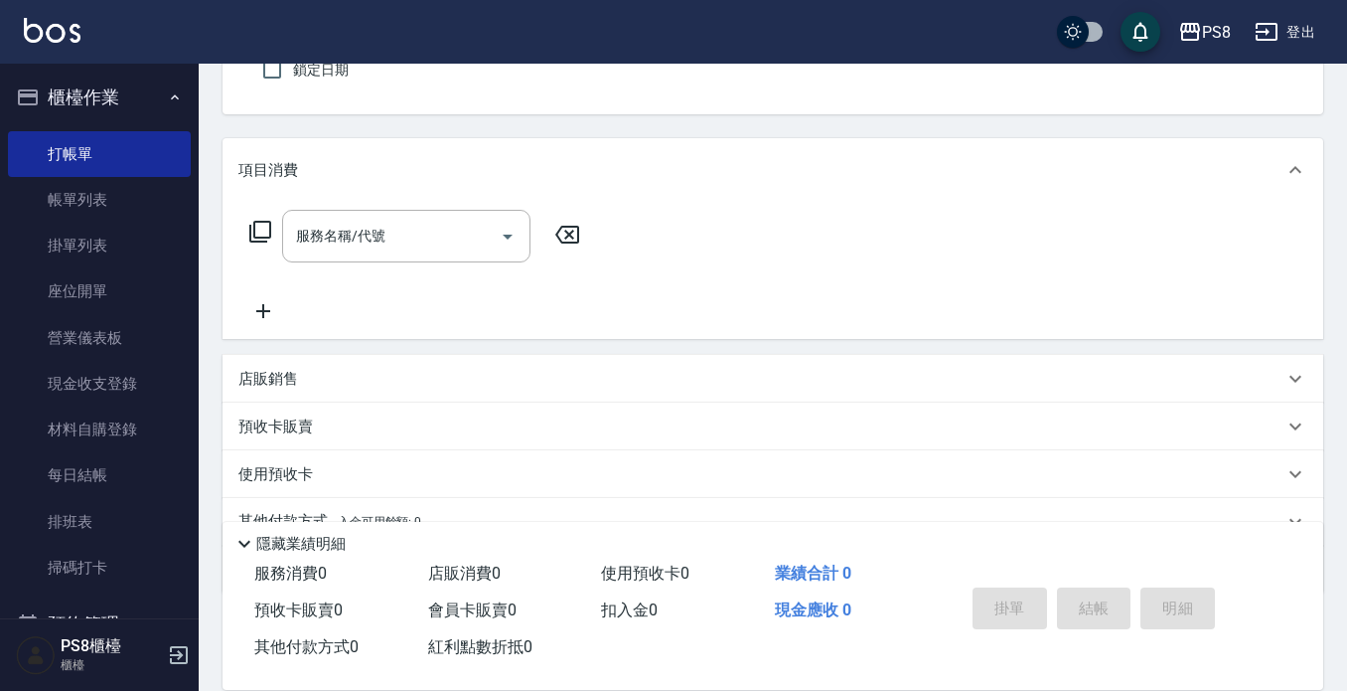
scroll to position [199, 0]
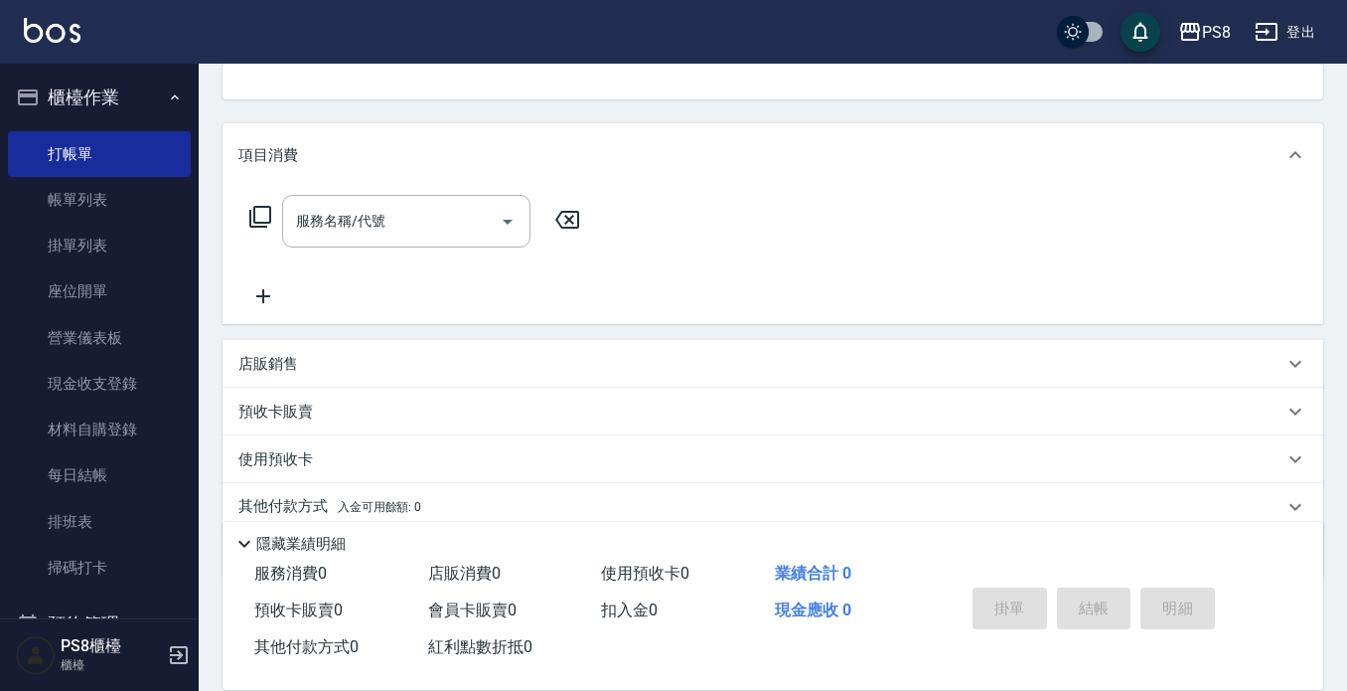
click at [288, 362] on p "店販銷售" at bounding box center [268, 364] width 60 height 21
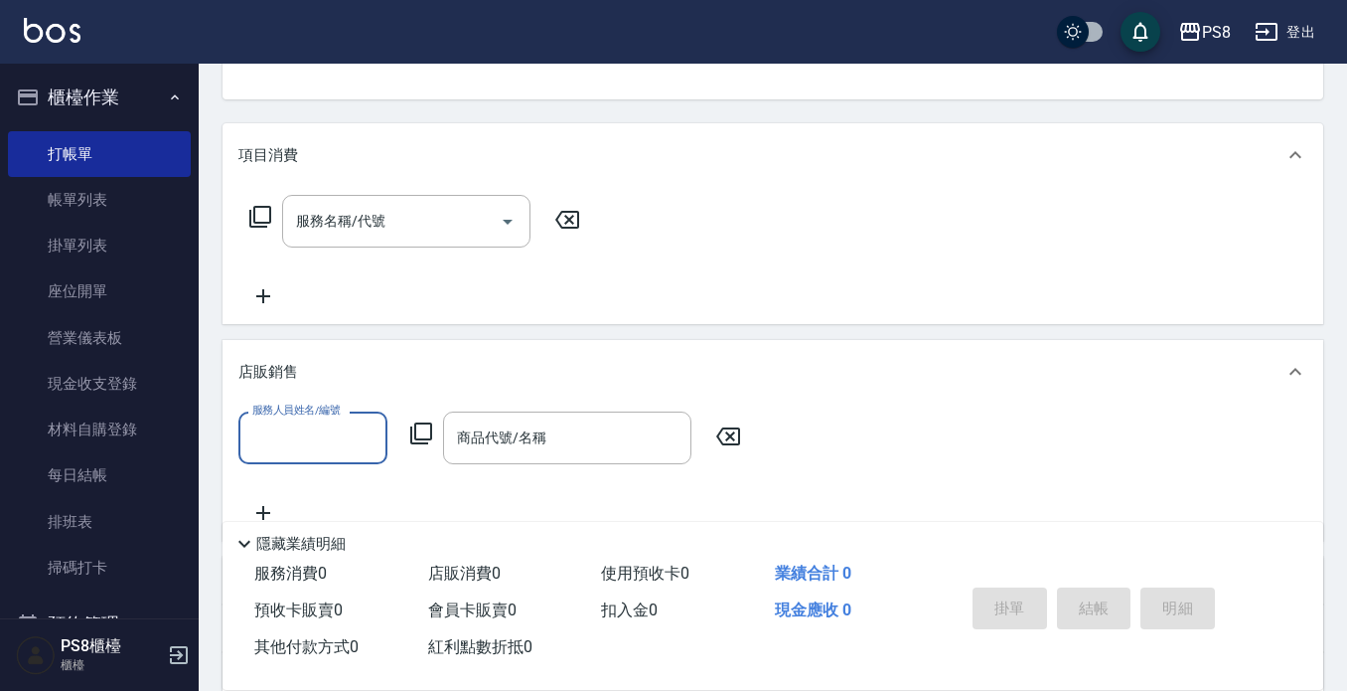
scroll to position [0, 0]
type input "[PERSON_NAME]-28"
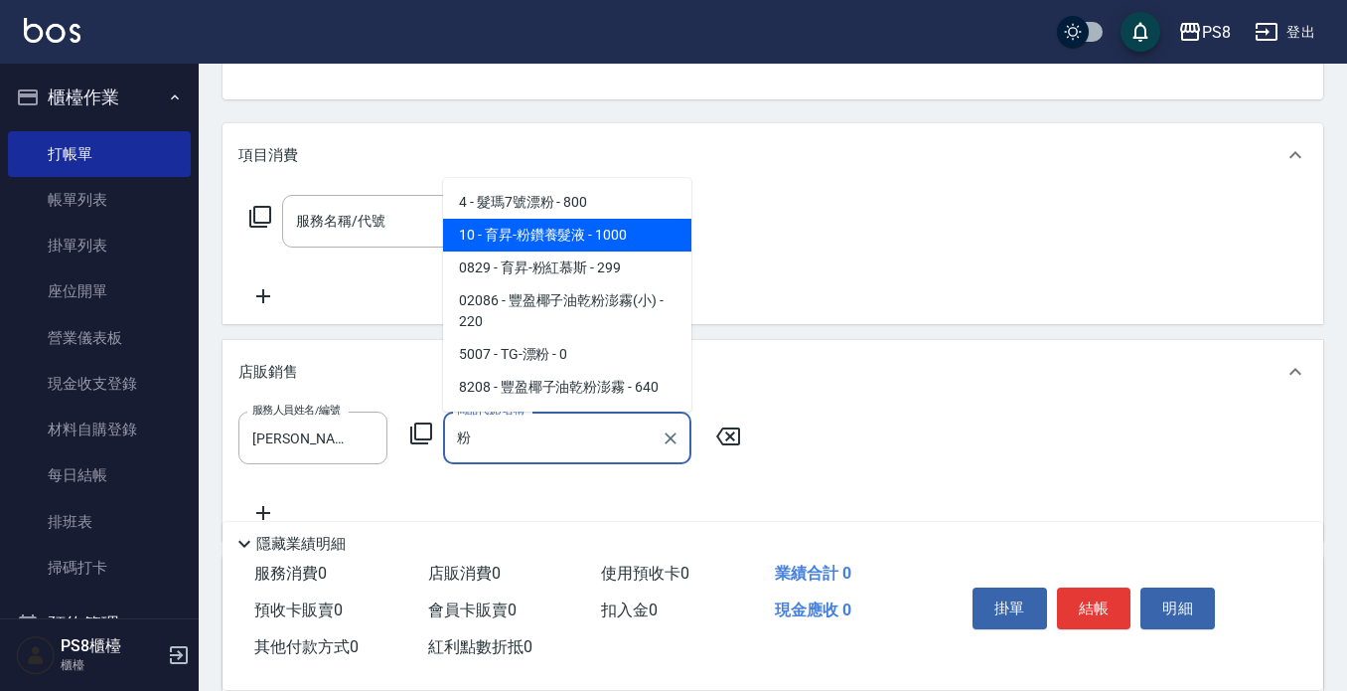
click at [636, 230] on span "10 - 育昇-粉鑽養髮液 - 1000" at bounding box center [567, 235] width 248 height 33
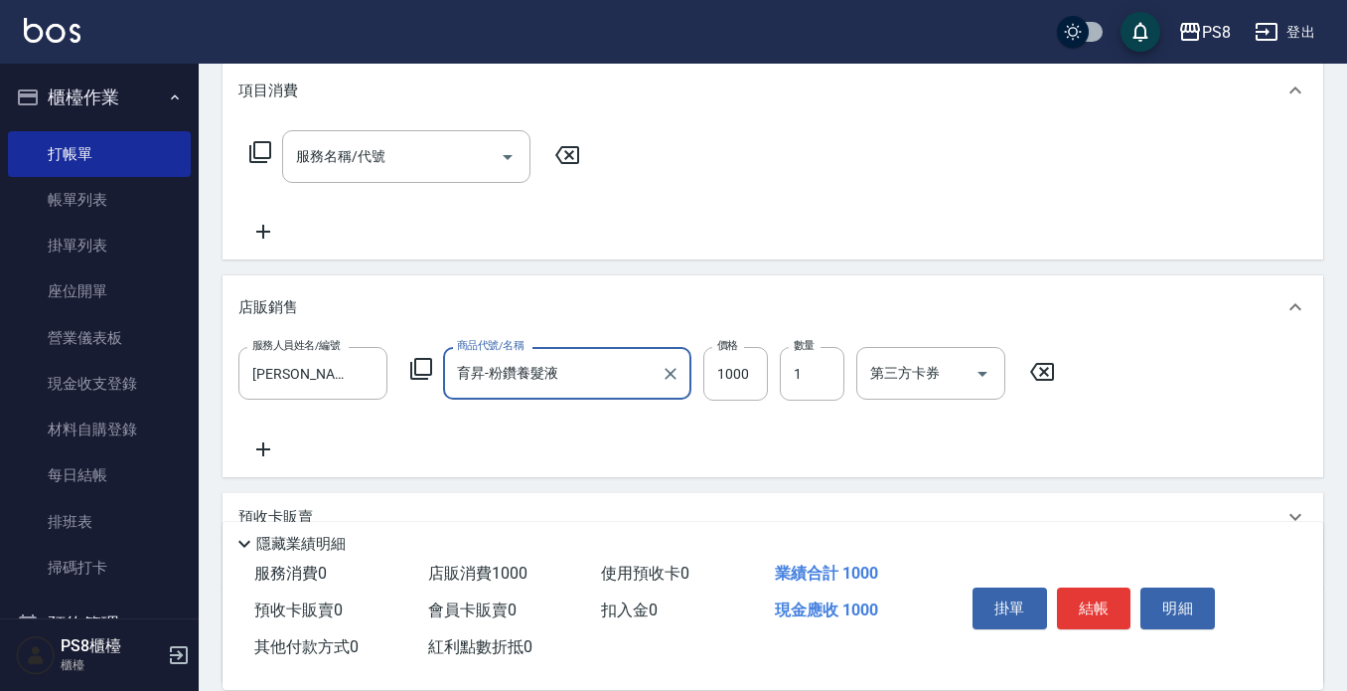
scroll to position [298, 0]
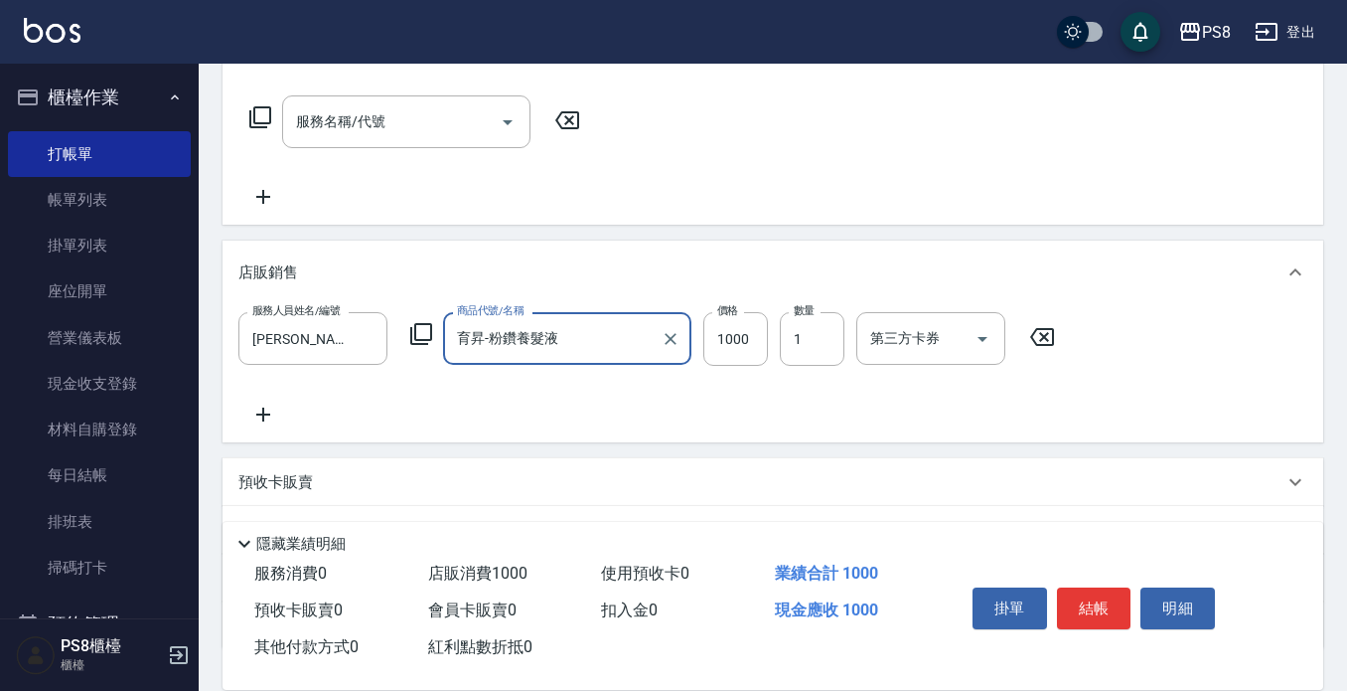
type input "育昇-粉鑽養髮液"
click at [282, 407] on icon at bounding box center [263, 414] width 50 height 24
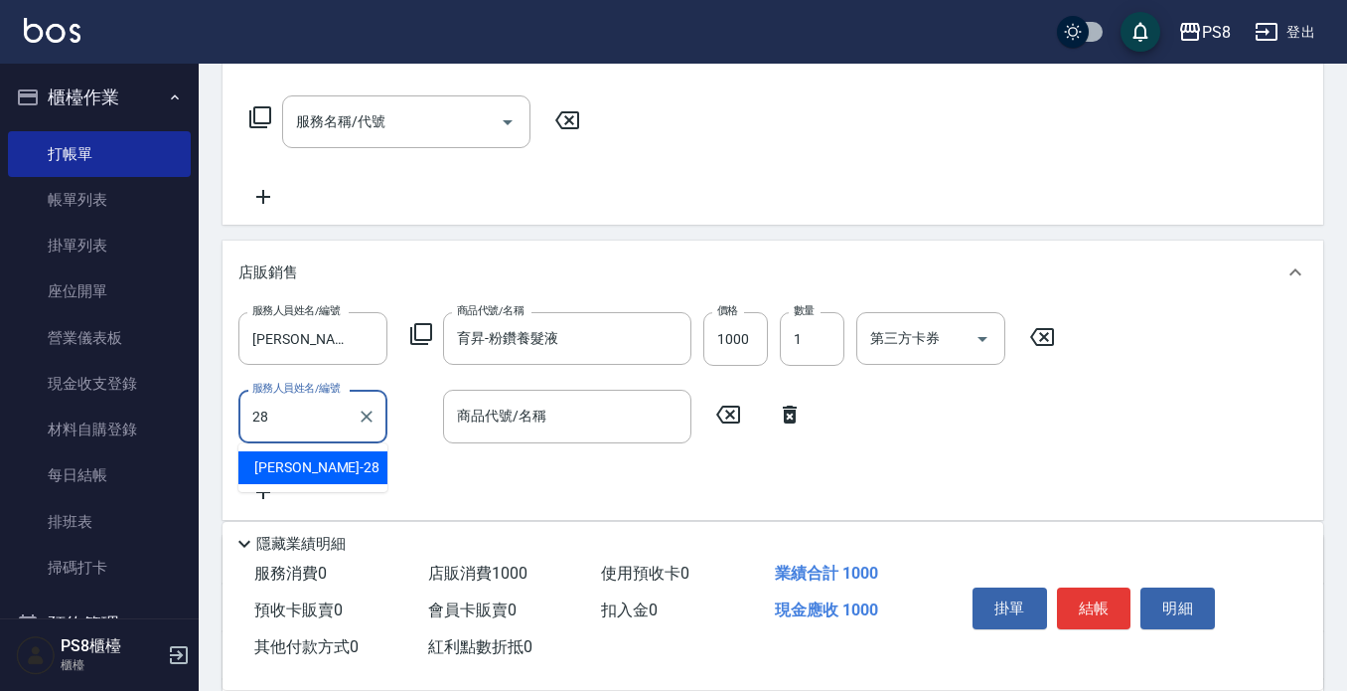
type input "[PERSON_NAME]-28"
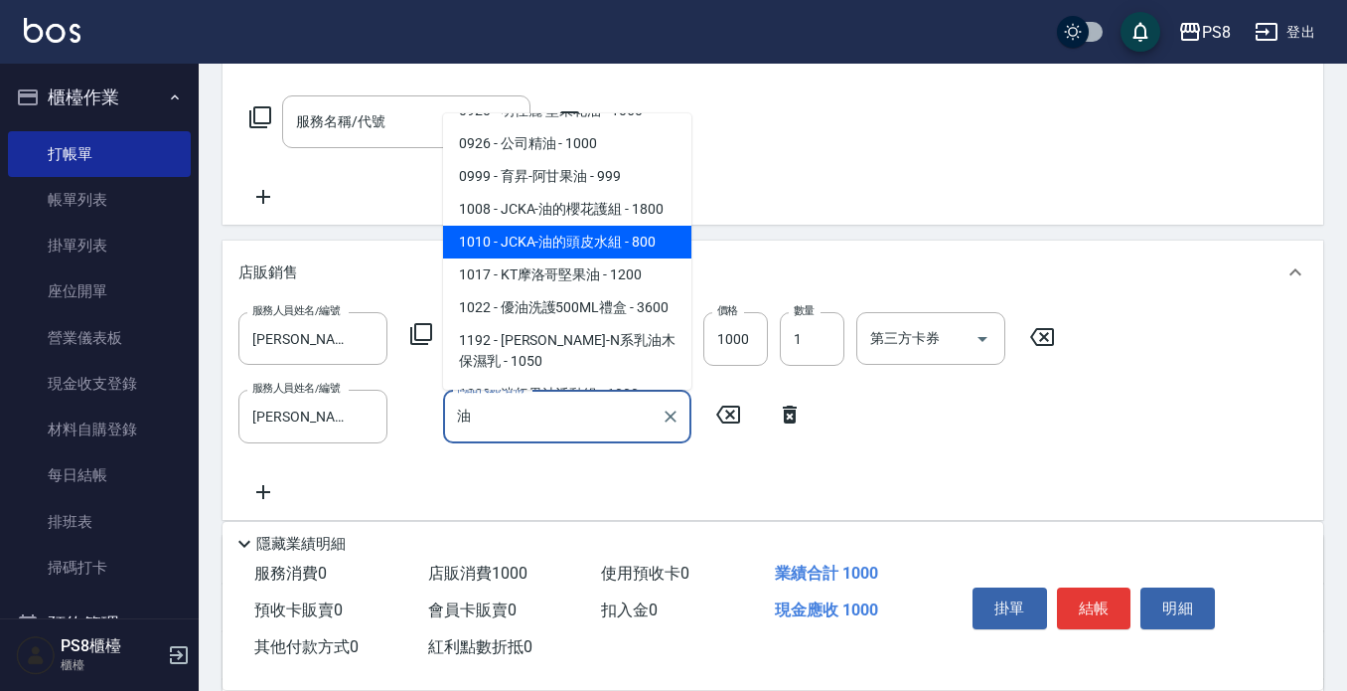
click at [617, 244] on span "1010 - JCKA-油的頭皮水組 - 800" at bounding box center [567, 242] width 248 height 33
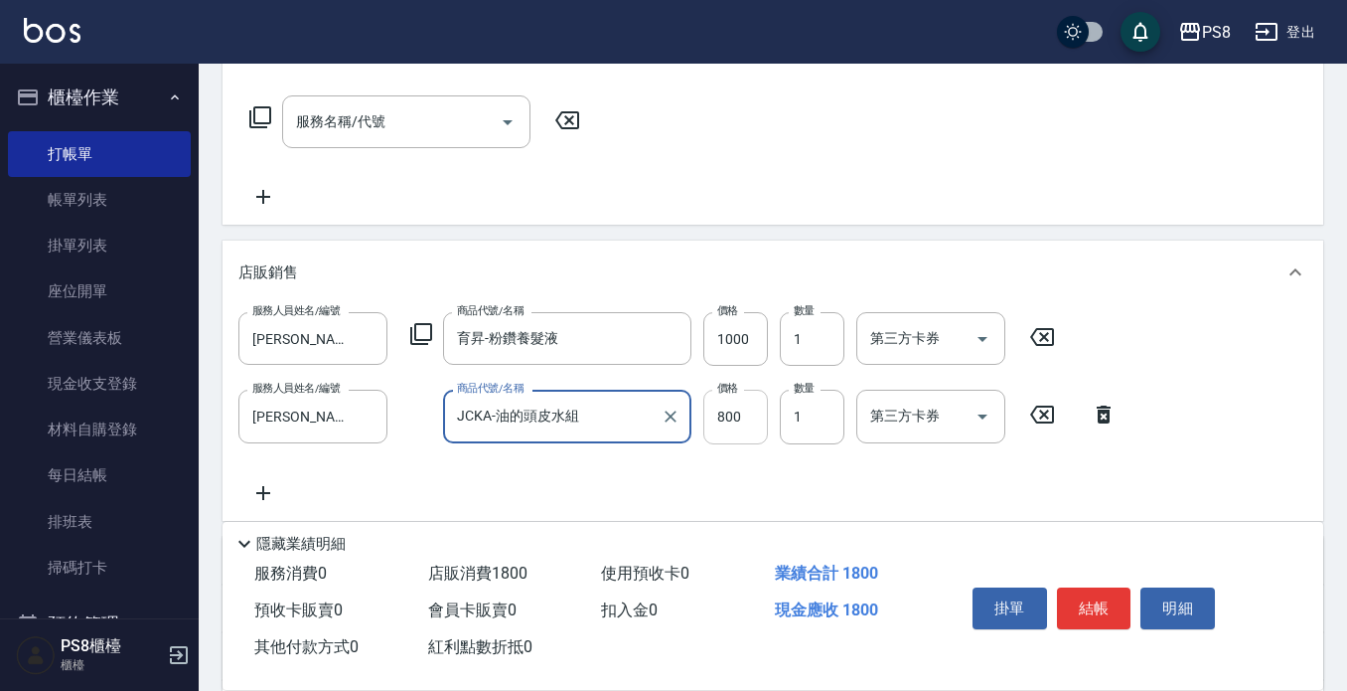
type input "JCKA-油的頭皮水組"
click at [741, 424] on input "800" at bounding box center [736, 417] width 65 height 54
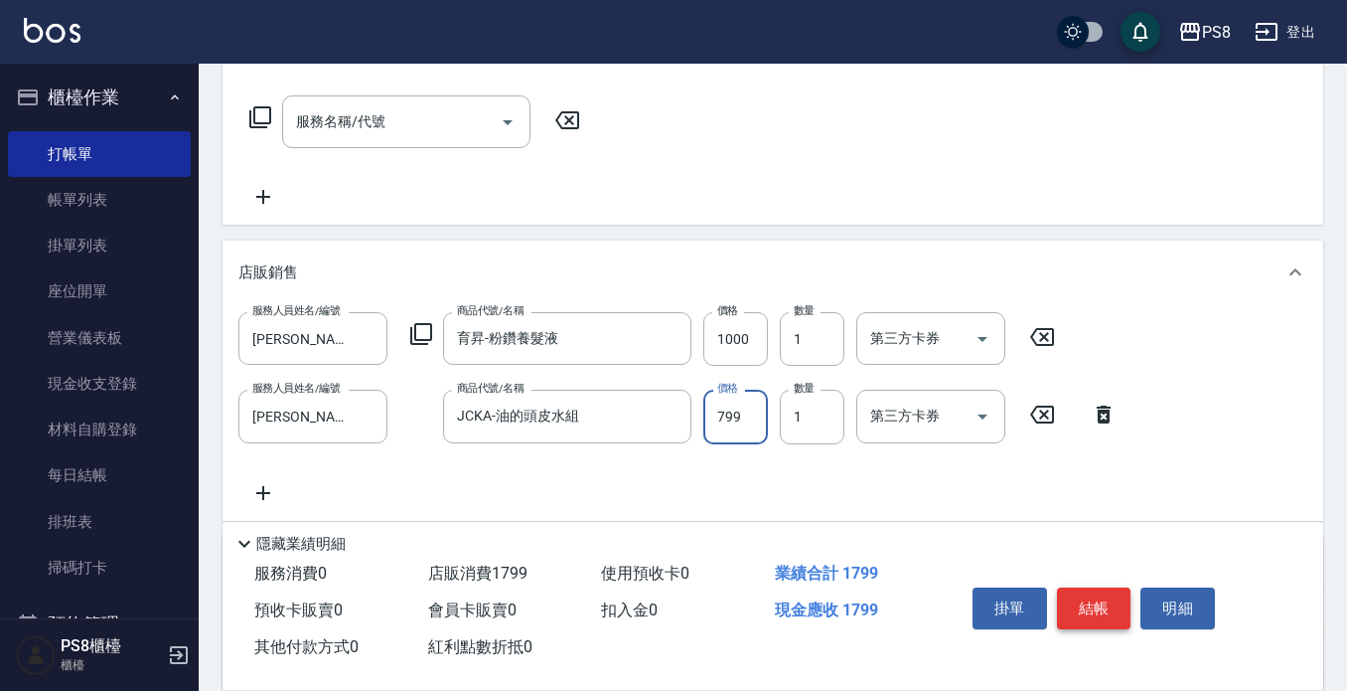
type input "799"
click at [1103, 609] on button "結帳" at bounding box center [1094, 608] width 75 height 42
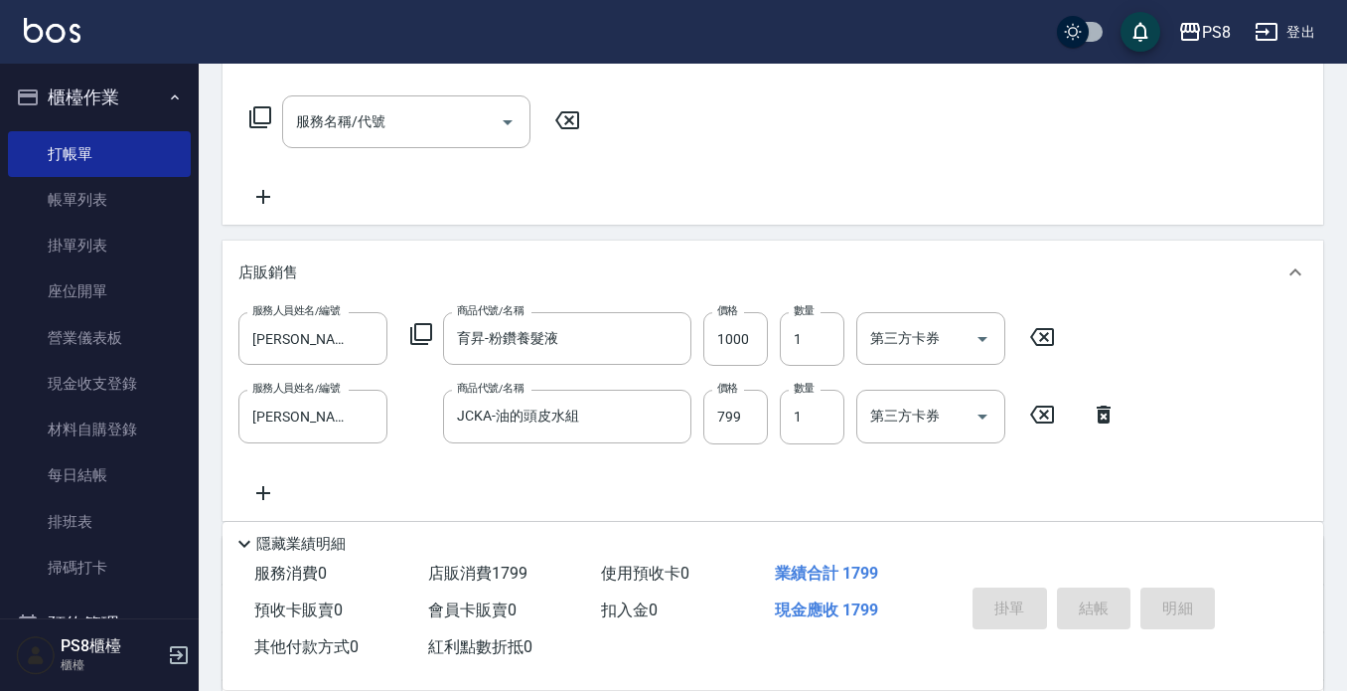
type input "[DATE] 12:27"
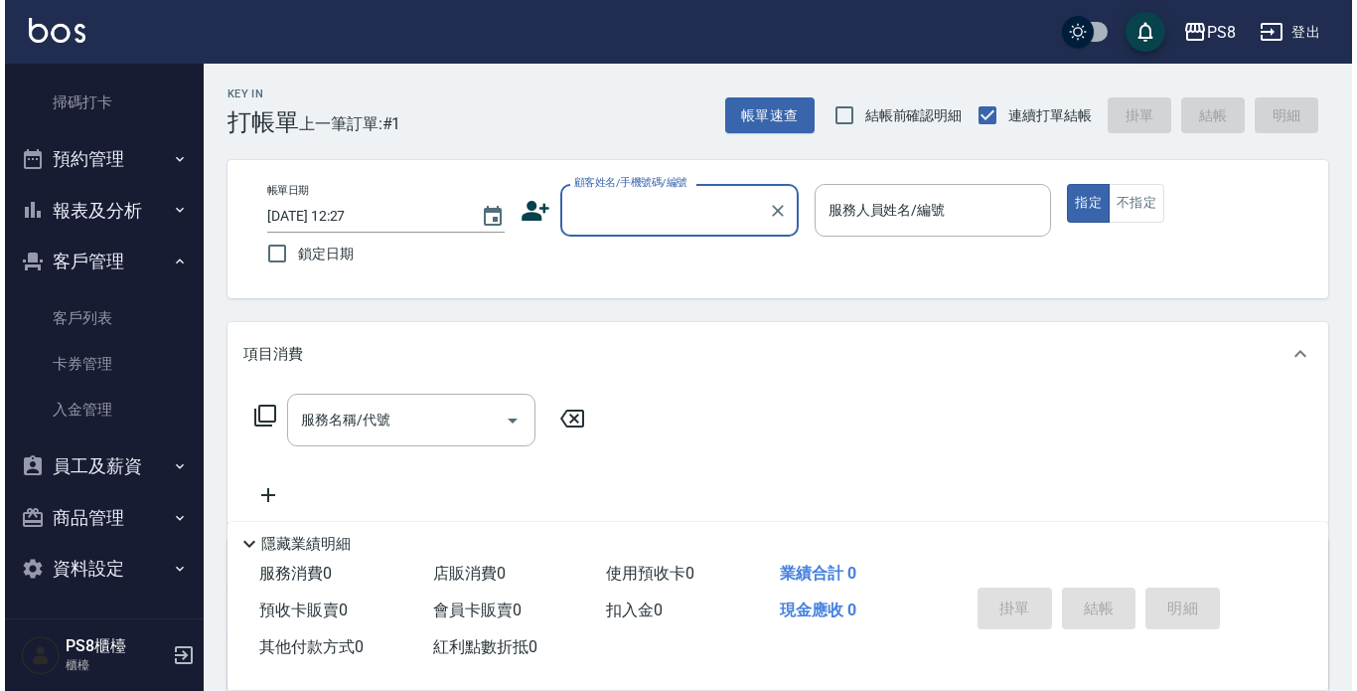
scroll to position [266, 0]
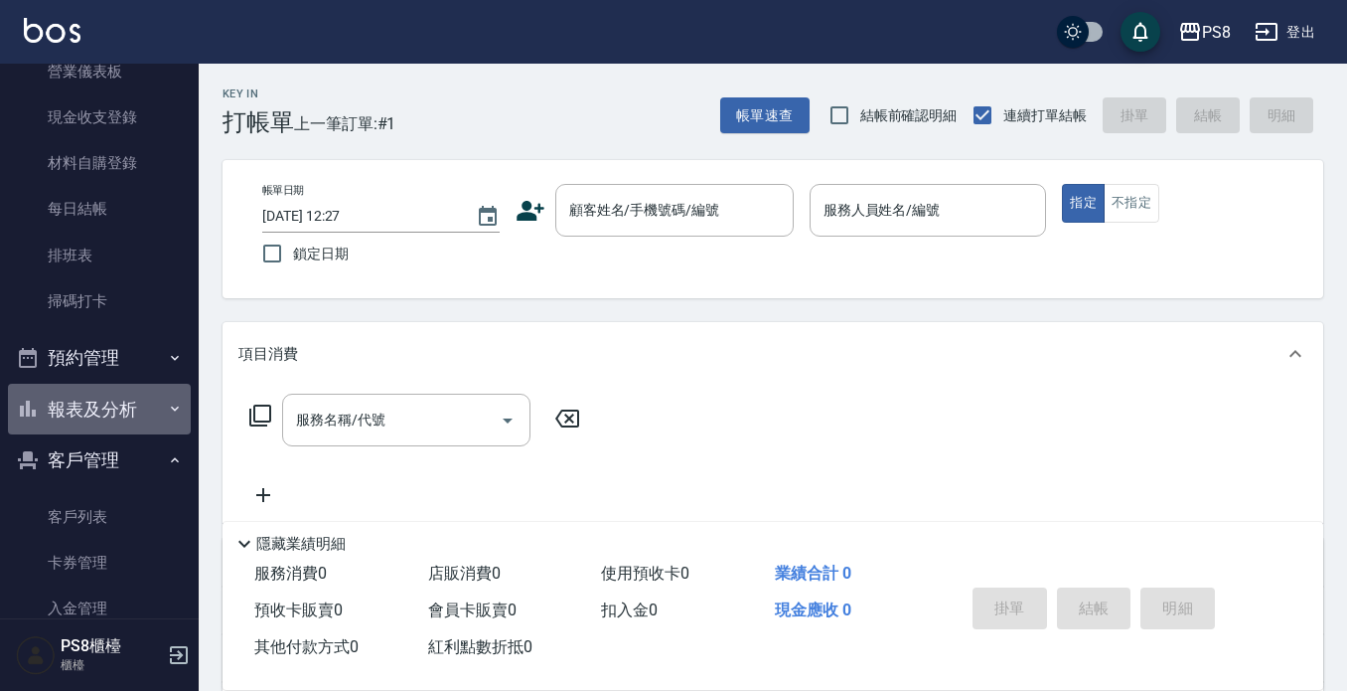
click at [138, 400] on button "報表及分析" at bounding box center [99, 410] width 183 height 52
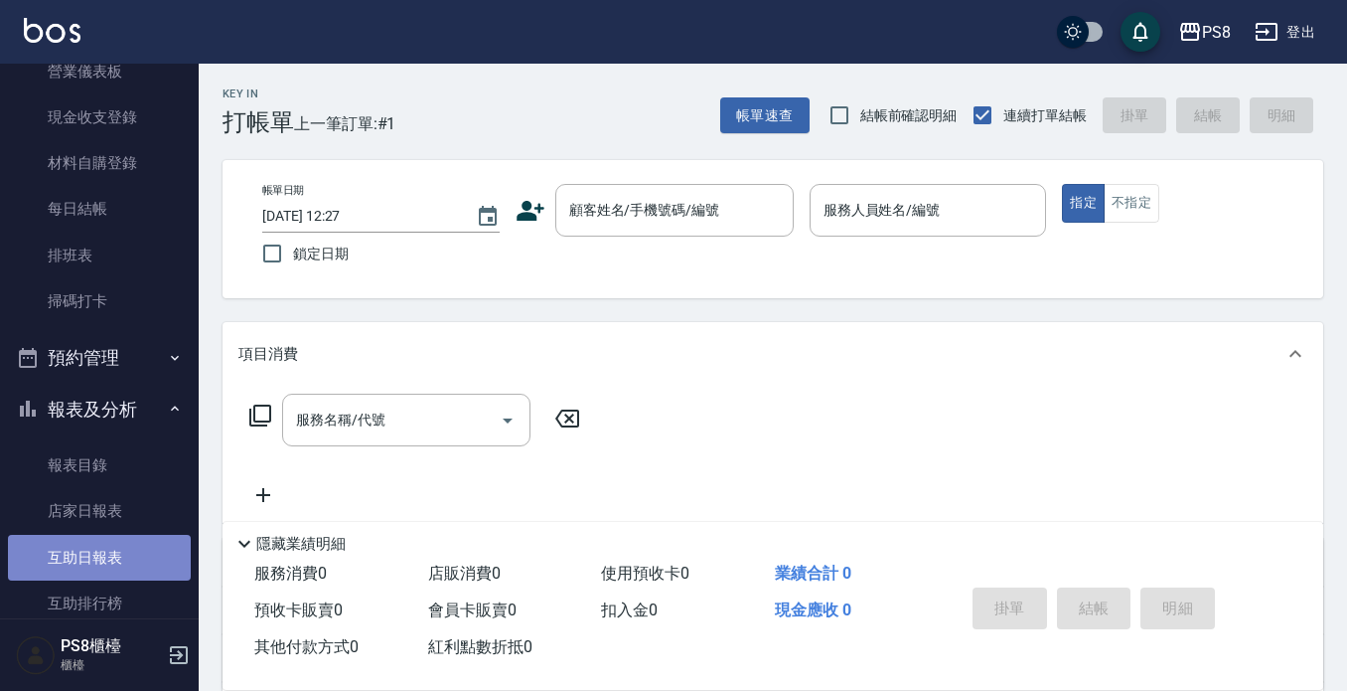
click at [111, 555] on link "互助日報表" at bounding box center [99, 558] width 183 height 46
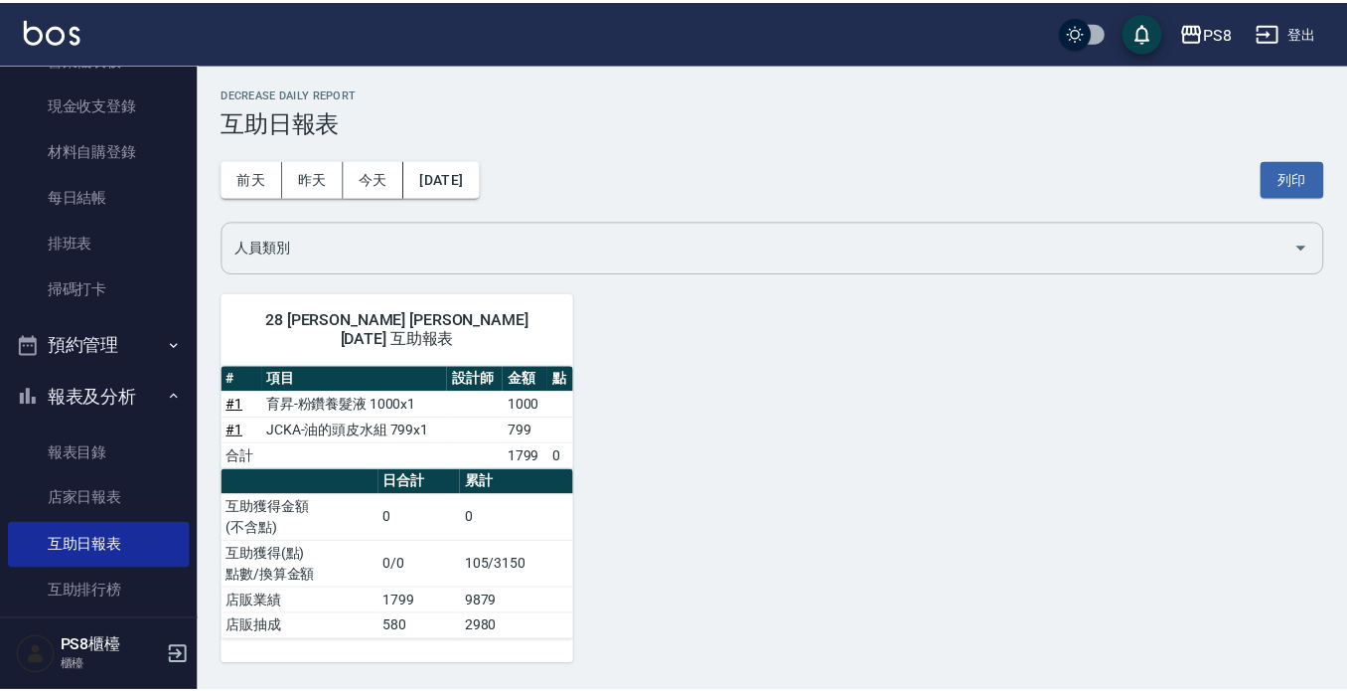
scroll to position [298, 0]
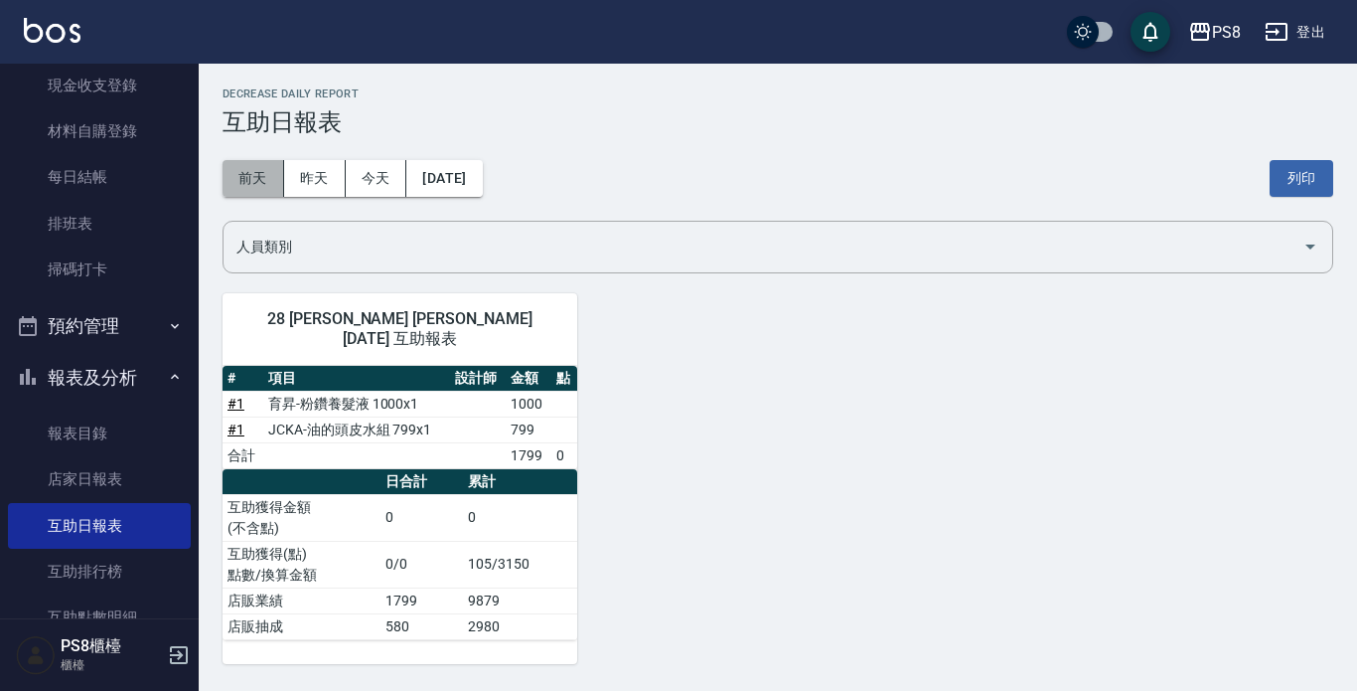
click at [240, 174] on button "前天" at bounding box center [254, 178] width 62 height 37
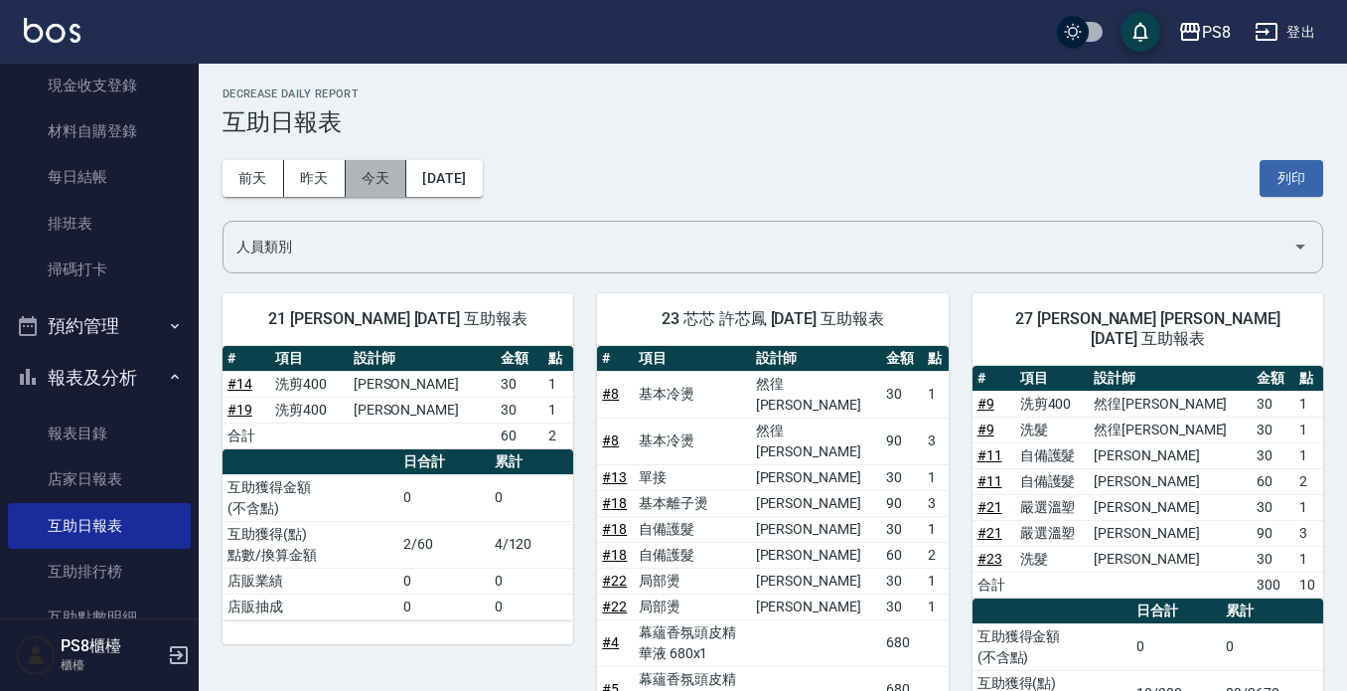
click at [356, 181] on button "今天" at bounding box center [377, 178] width 62 height 37
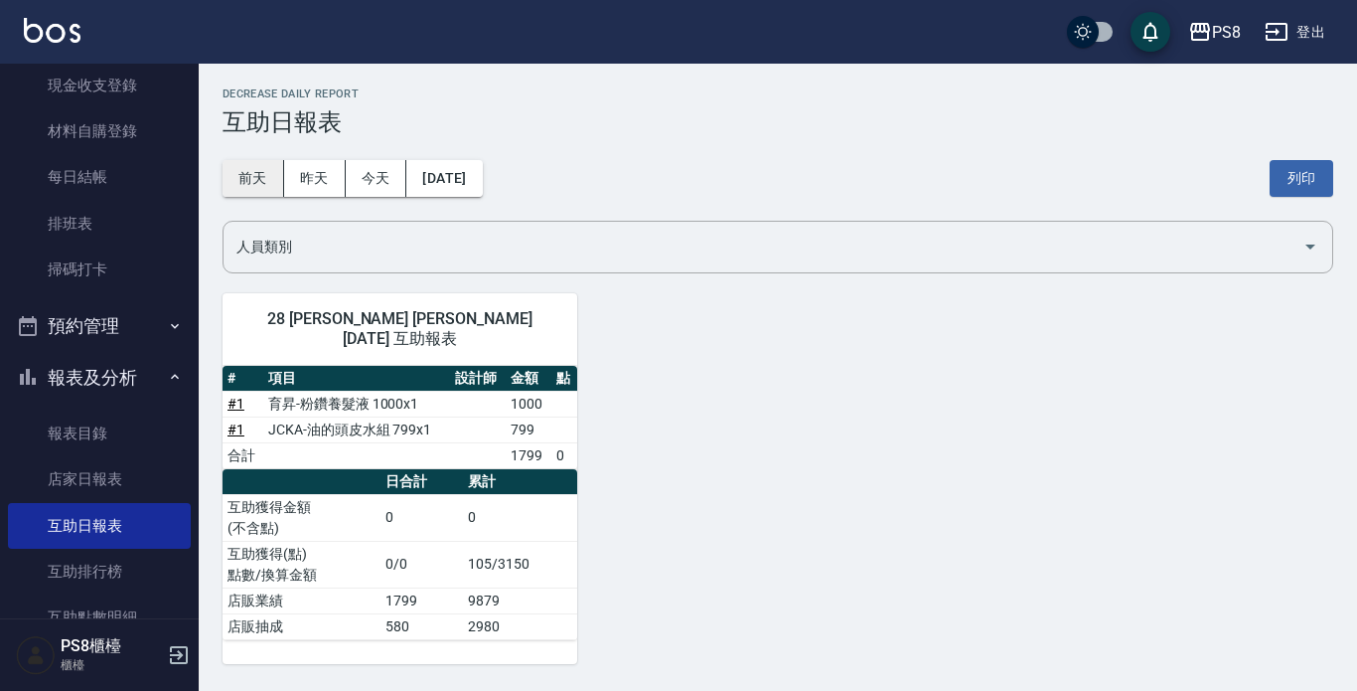
click at [255, 187] on button "前天" at bounding box center [254, 178] width 62 height 37
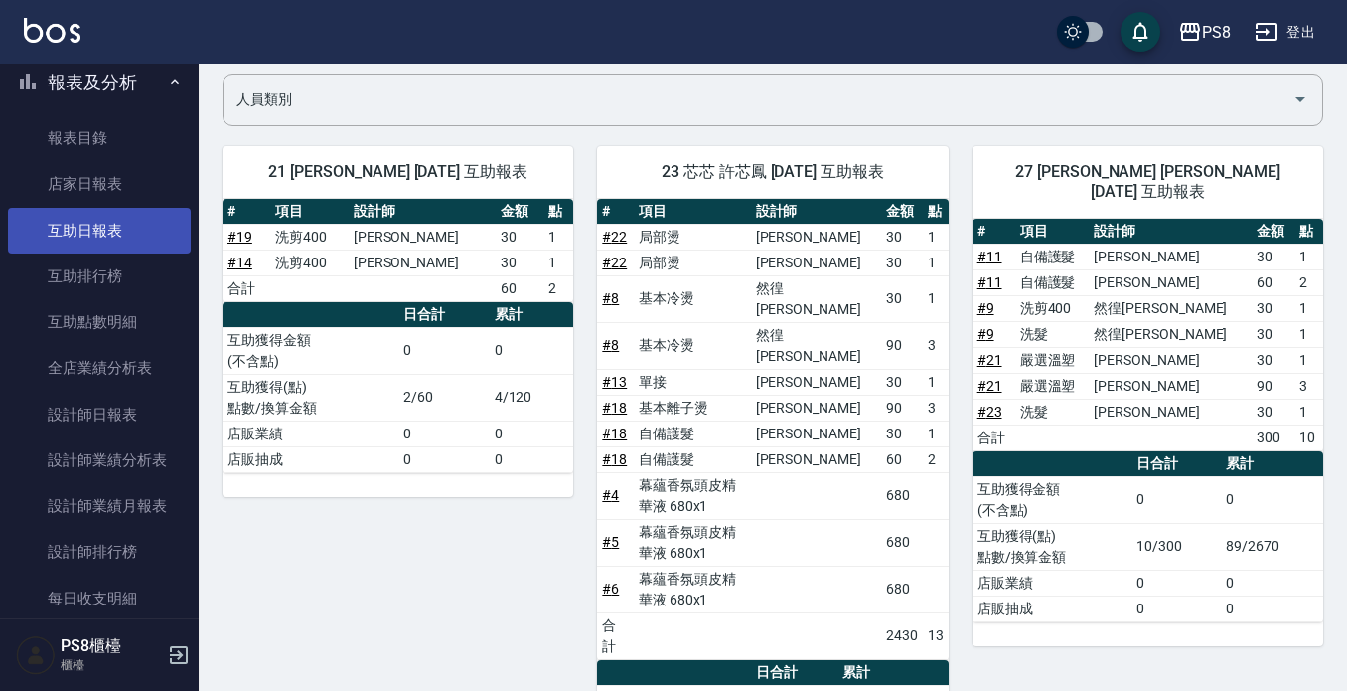
scroll to position [596, 0]
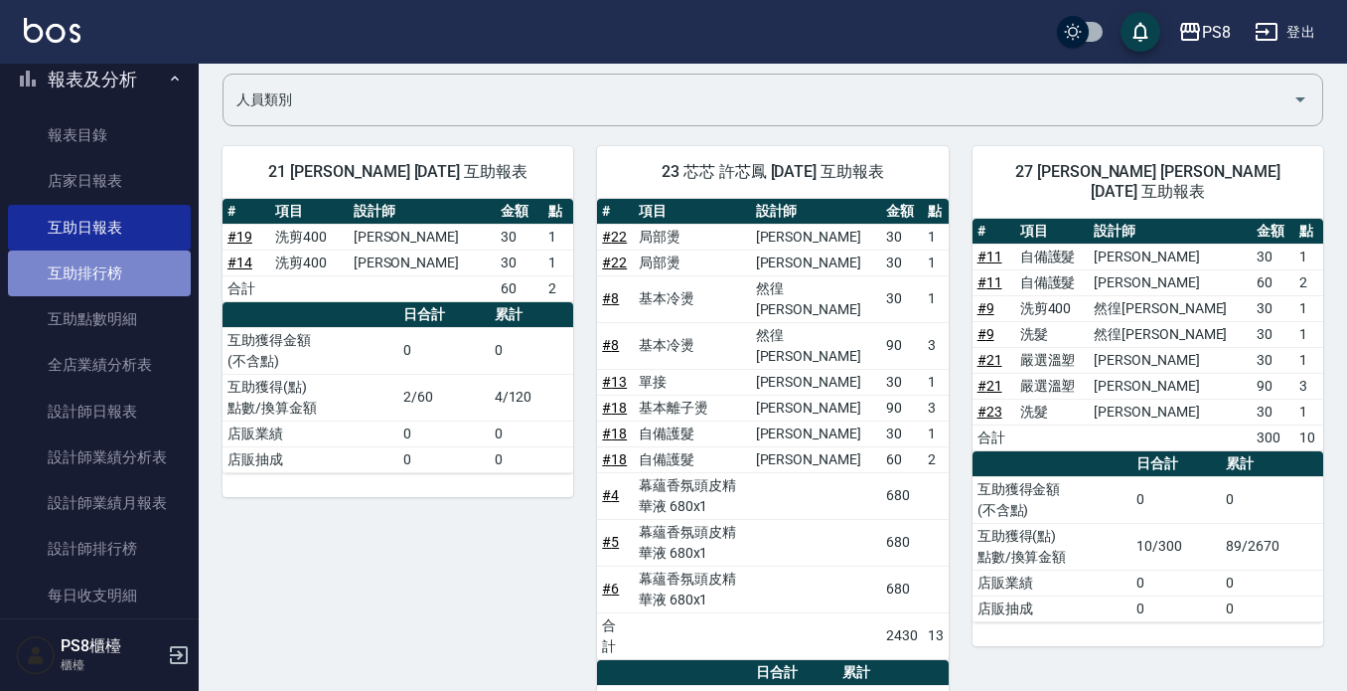
click at [149, 277] on link "互助排行榜" at bounding box center [99, 273] width 183 height 46
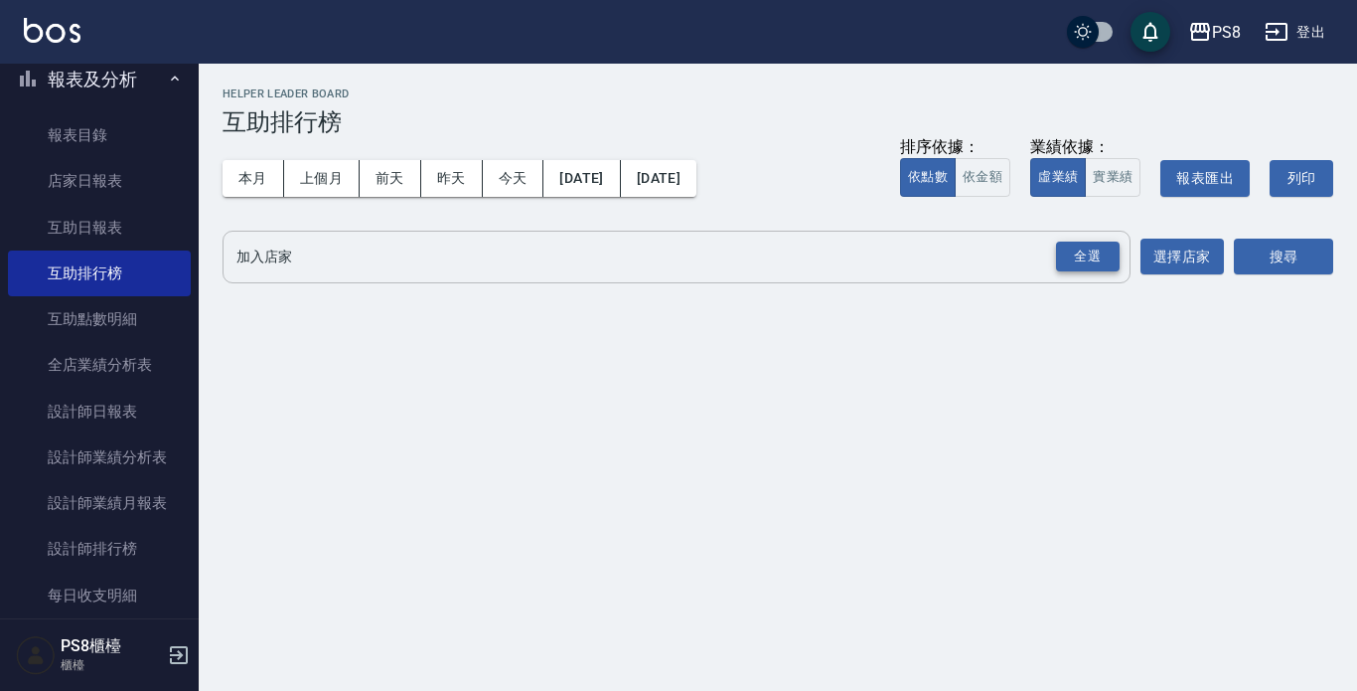
click at [1109, 258] on div "全選" at bounding box center [1088, 256] width 64 height 31
click at [1187, 257] on button "選擇店家" at bounding box center [1182, 257] width 83 height 37
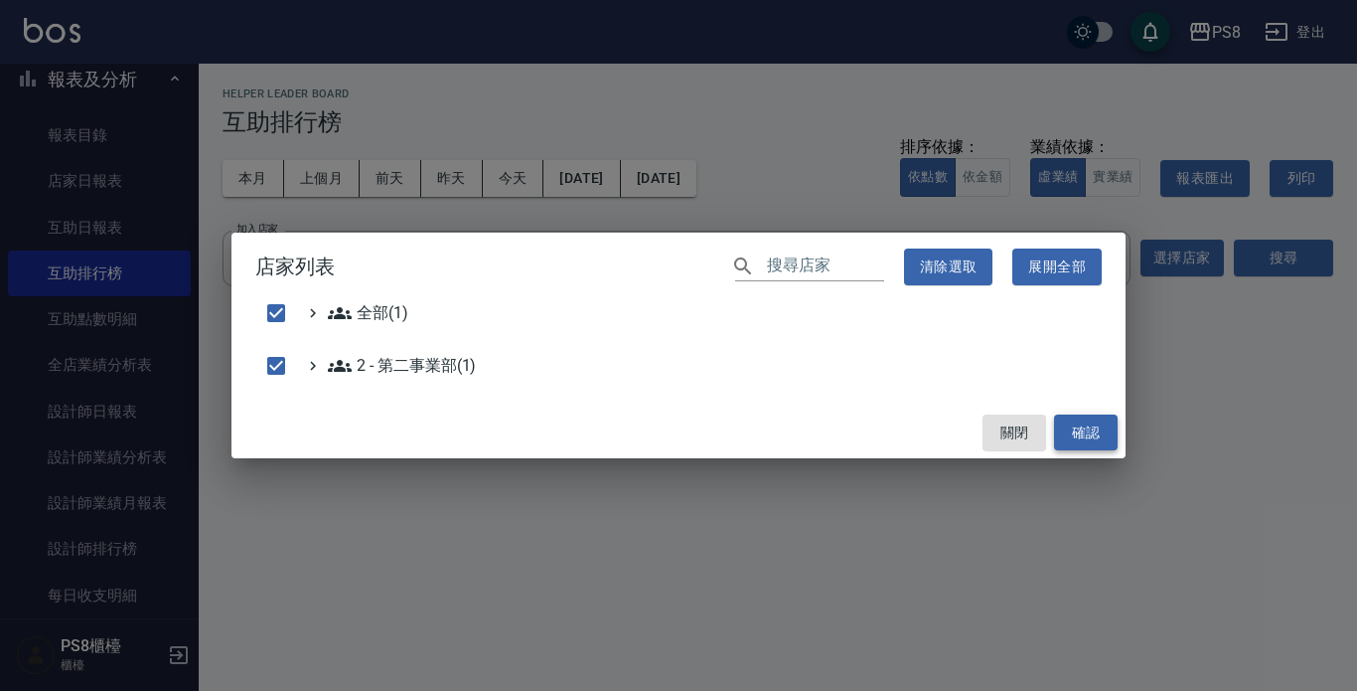
click at [1083, 422] on button "確認" at bounding box center [1086, 432] width 64 height 37
checkbox input "false"
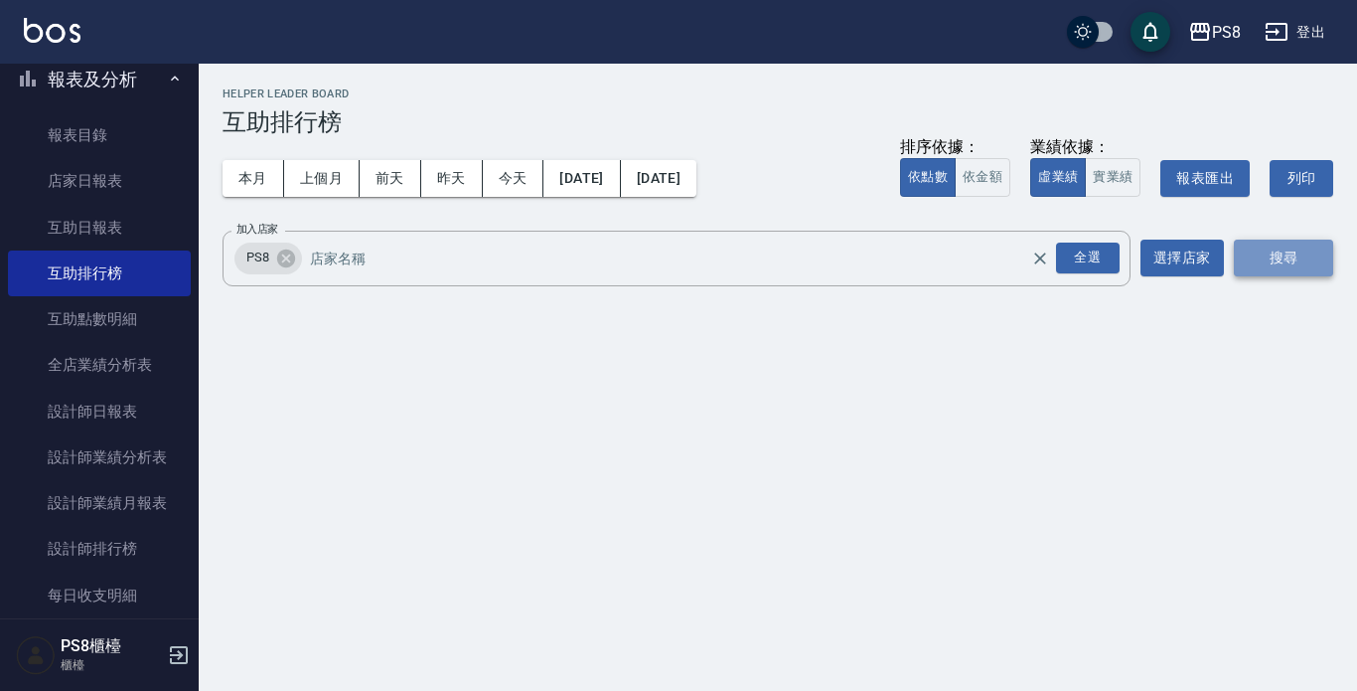
click at [1330, 258] on button "搜尋" at bounding box center [1283, 257] width 99 height 37
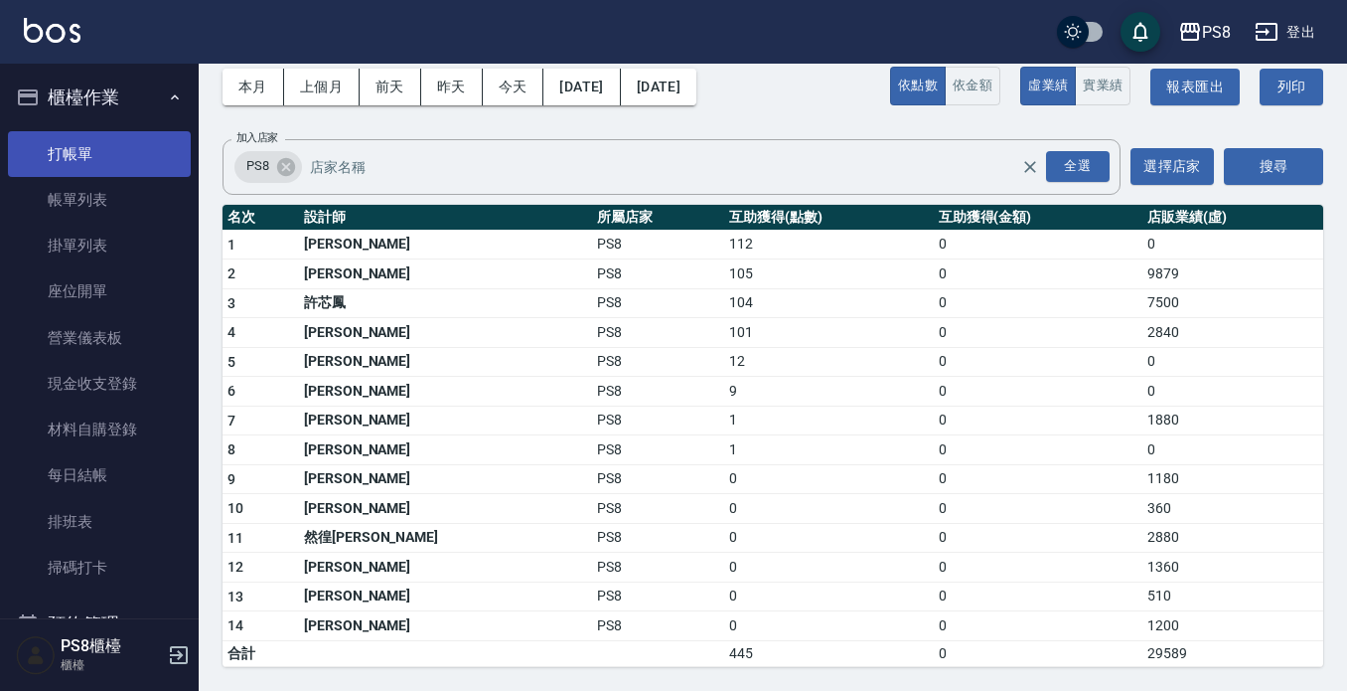
click at [107, 166] on link "打帳單" at bounding box center [99, 154] width 183 height 46
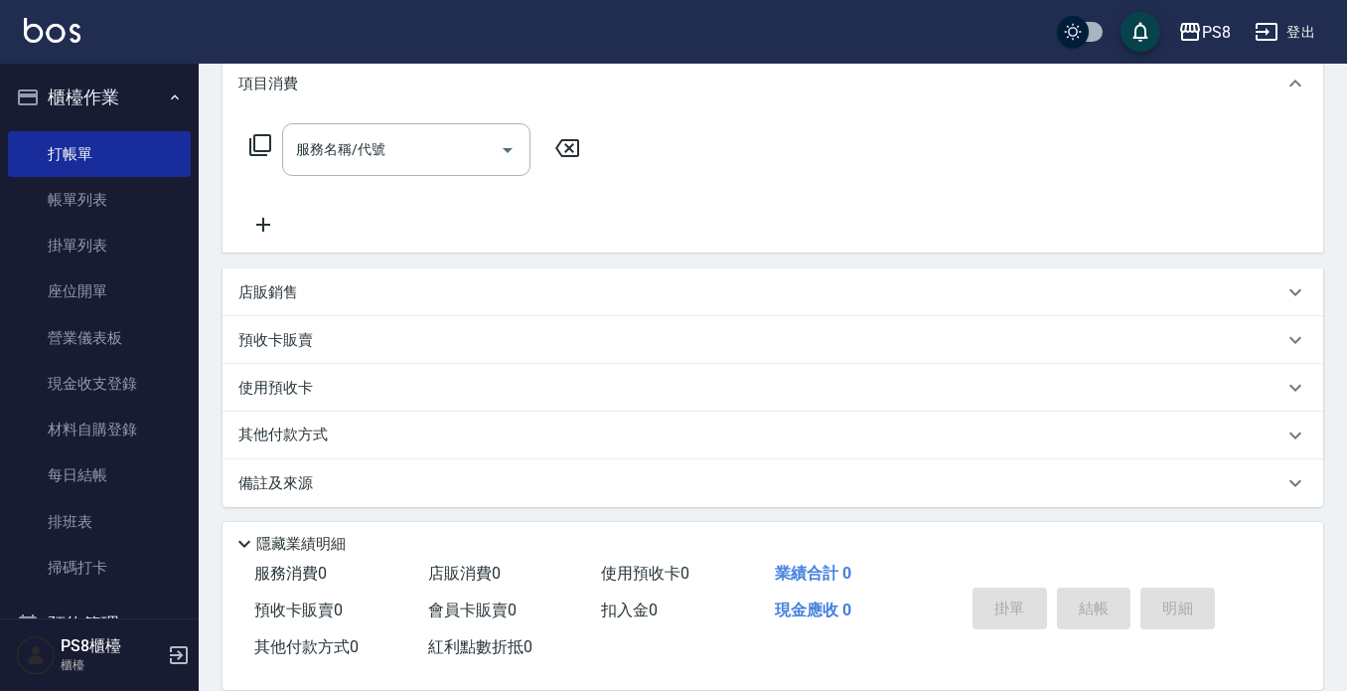
scroll to position [277, 0]
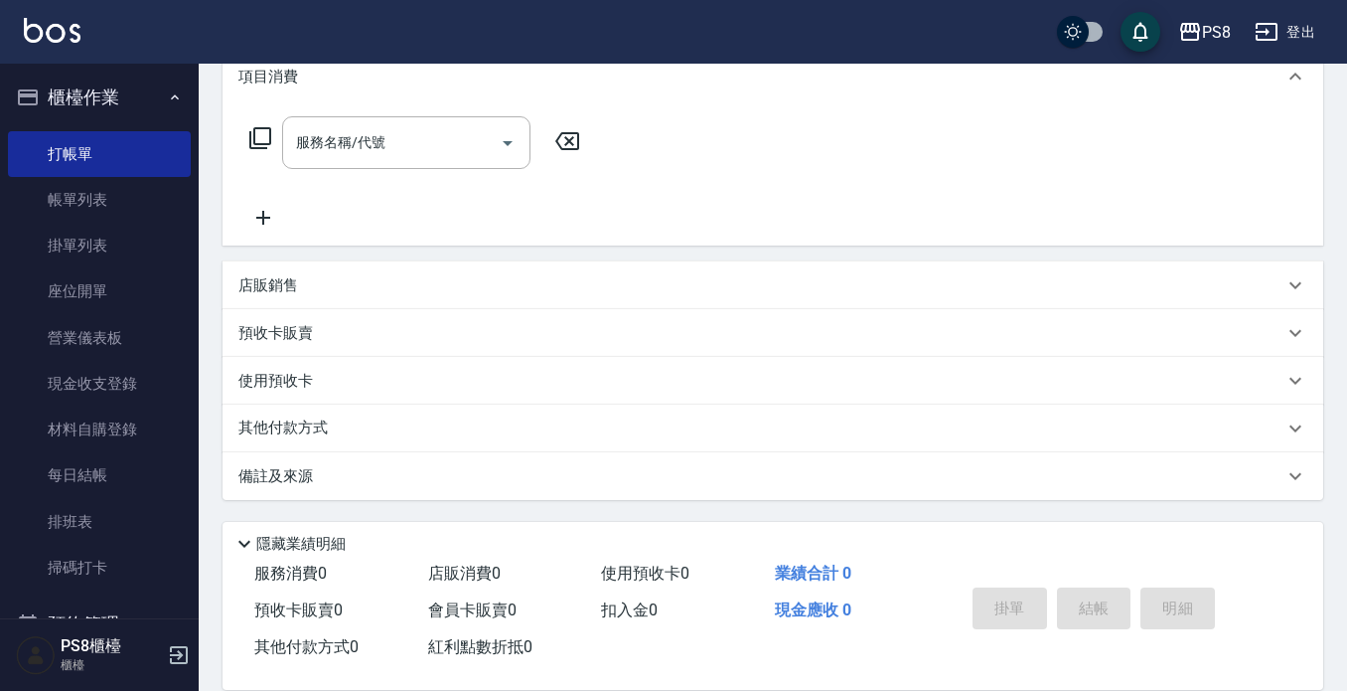
click at [296, 298] on div "店販銷售" at bounding box center [773, 285] width 1101 height 48
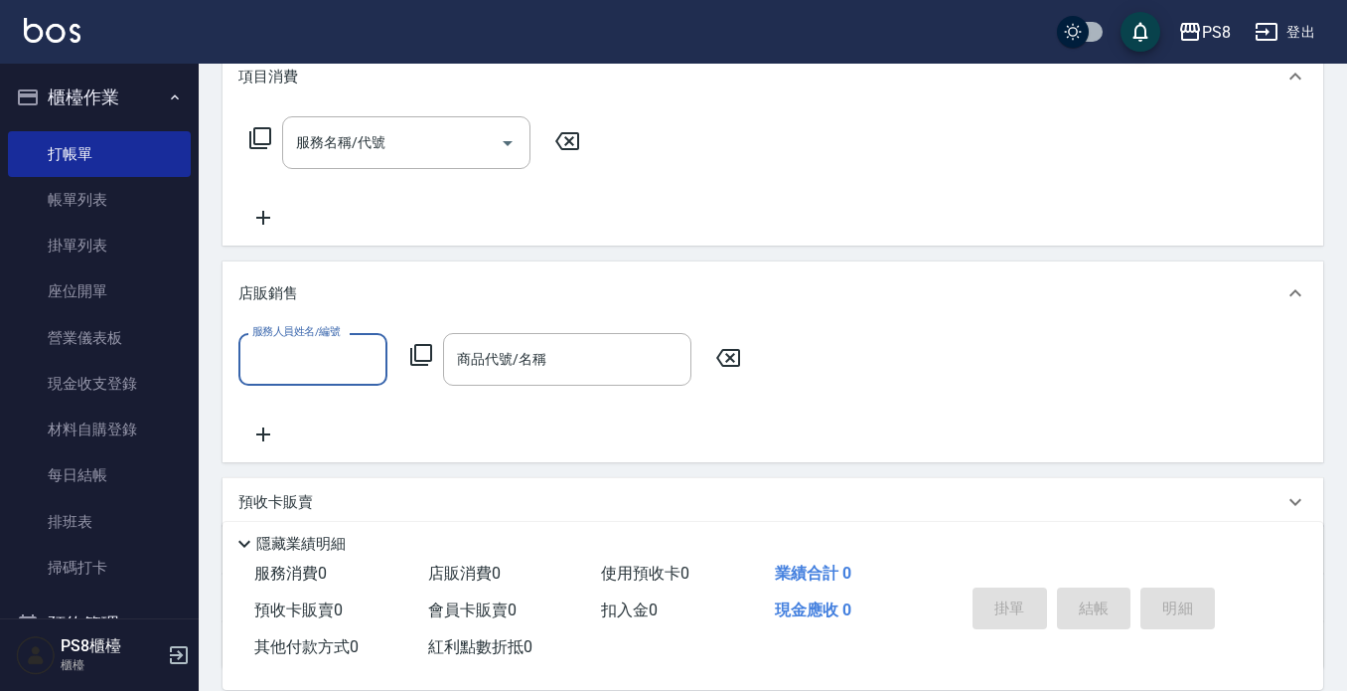
scroll to position [0, 0]
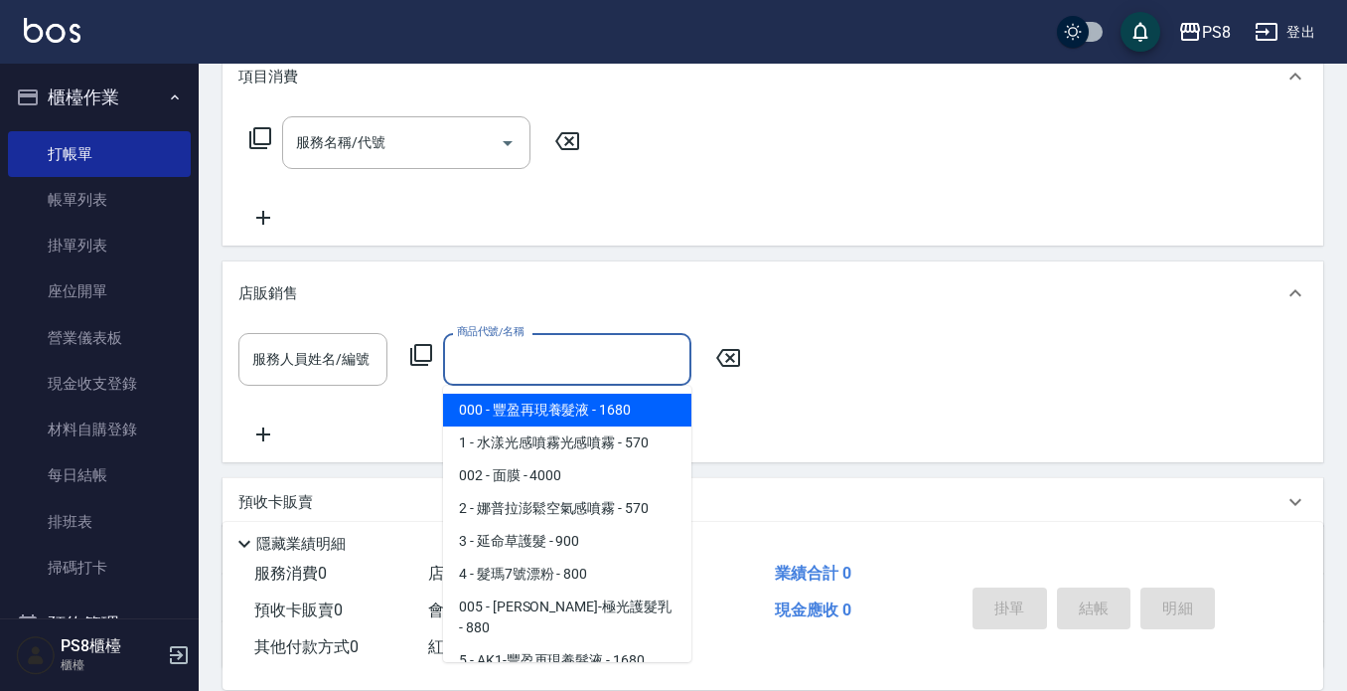
click at [509, 358] on div "商品代號/名稱 商品代號/名稱" at bounding box center [567, 359] width 248 height 53
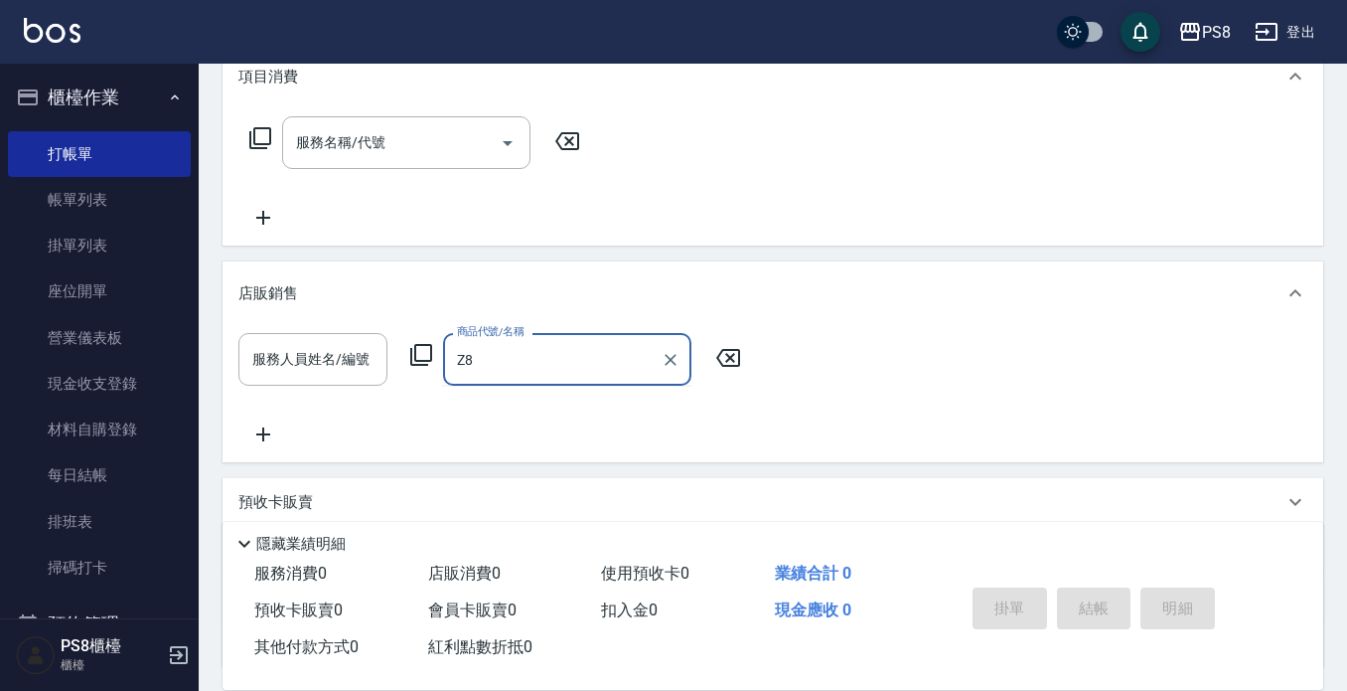
type input "Z"
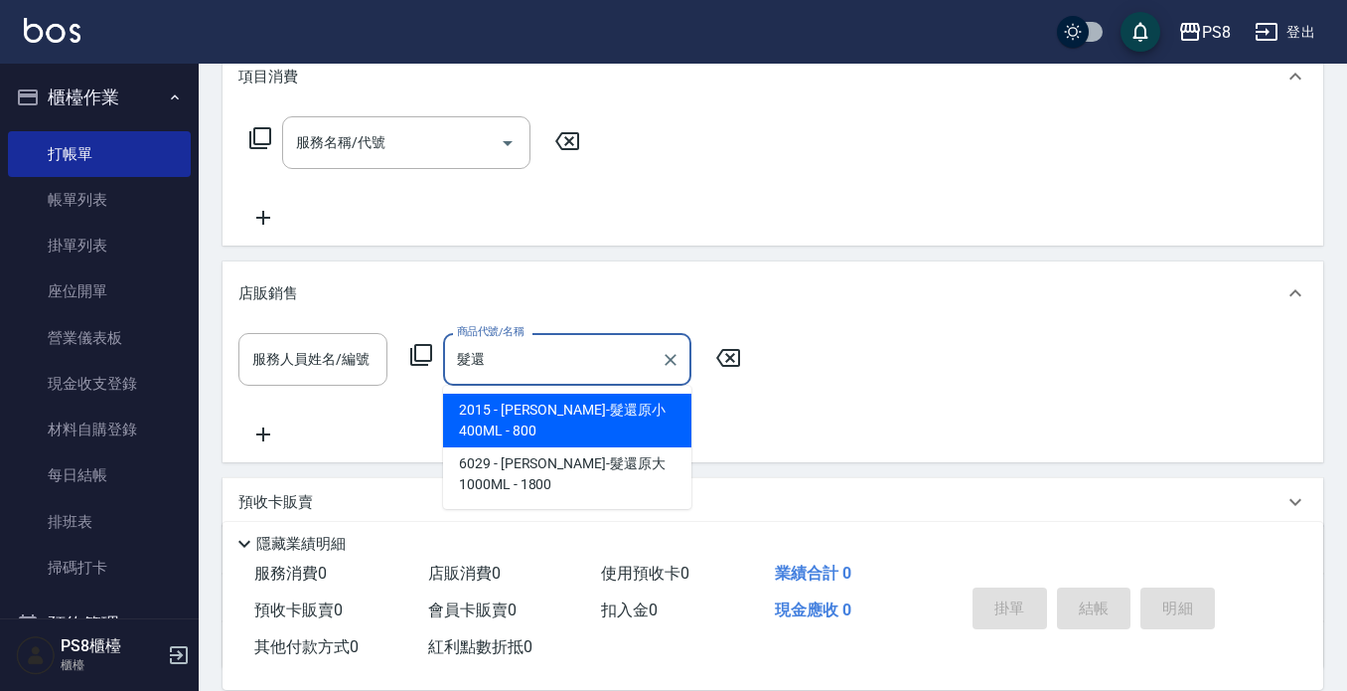
click at [607, 417] on span "2015 - [PERSON_NAME]-髮還原小 400ML - 800" at bounding box center [567, 420] width 248 height 54
type input "[PERSON_NAME]-髮還原小 400ML"
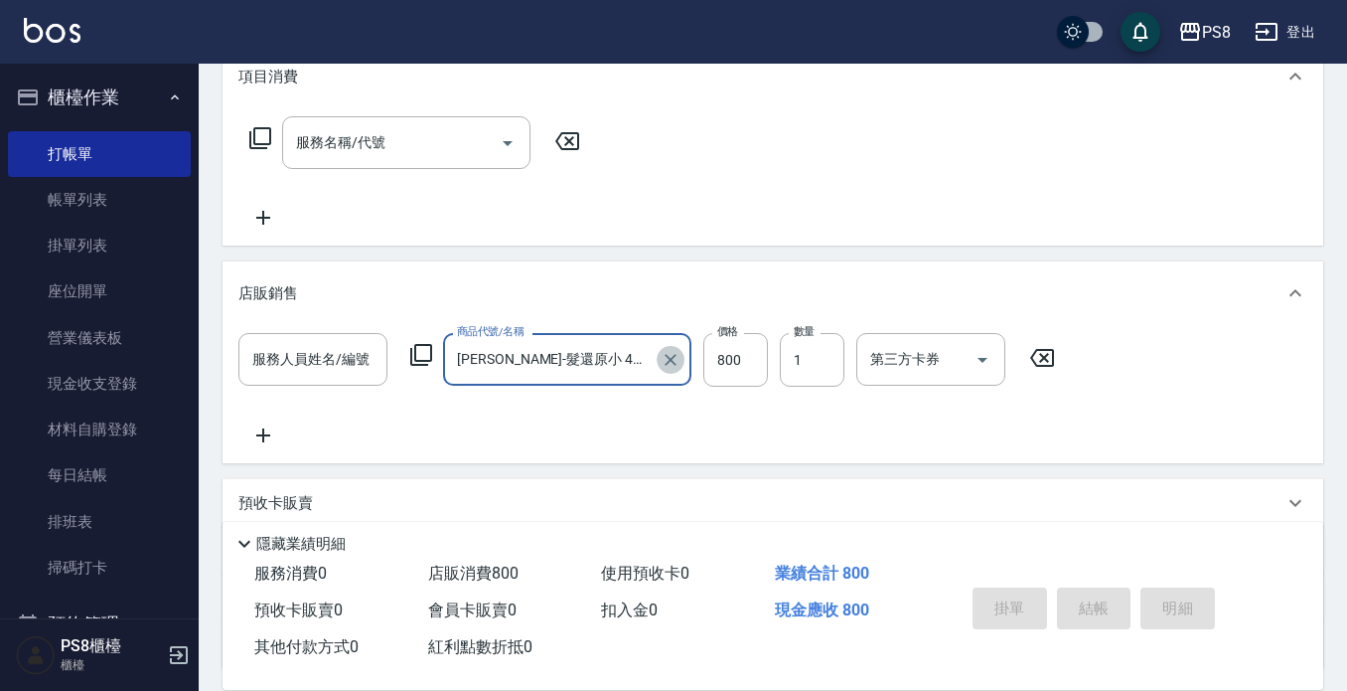
click at [659, 367] on button "Clear" at bounding box center [671, 360] width 28 height 28
